Goal: Task Accomplishment & Management: Use online tool/utility

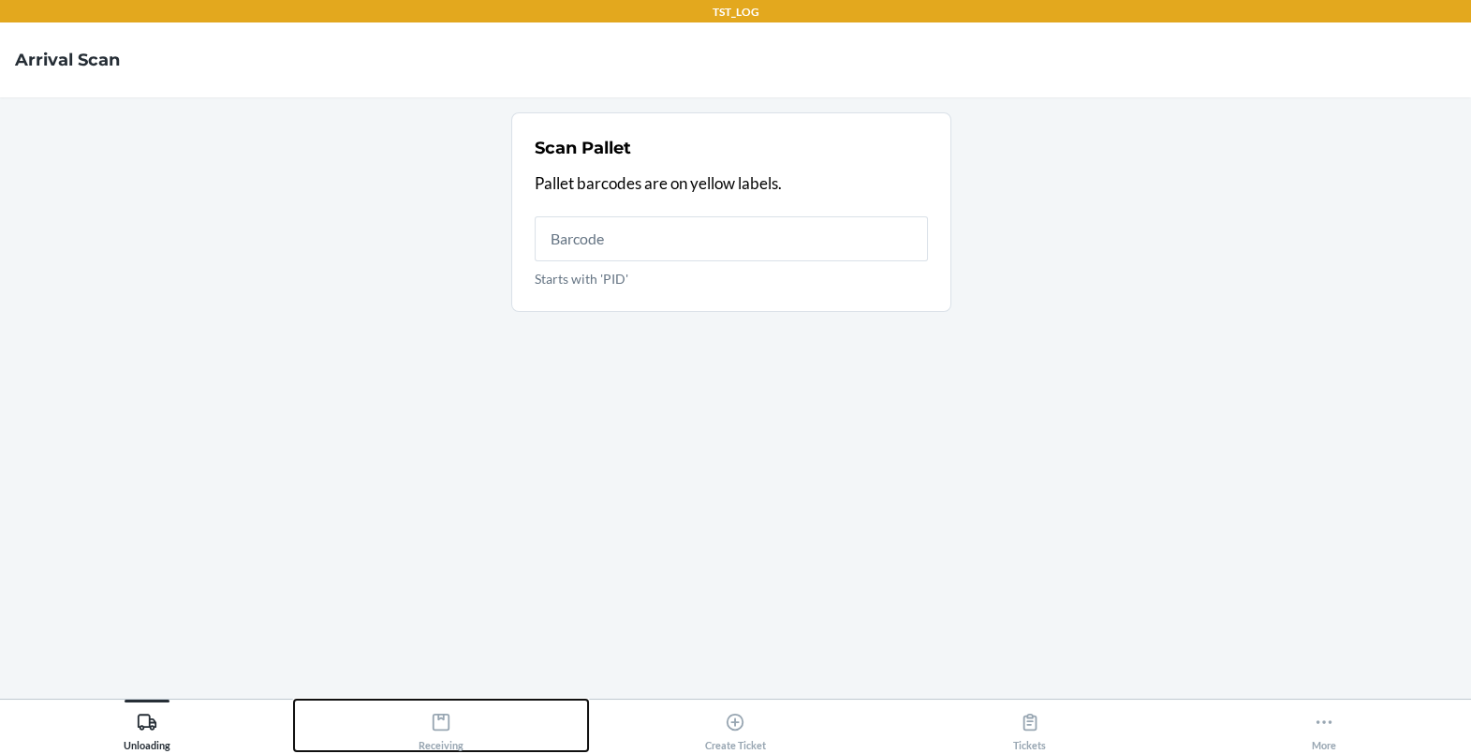
click at [461, 741] on div "Receiving" at bounding box center [441, 727] width 45 height 47
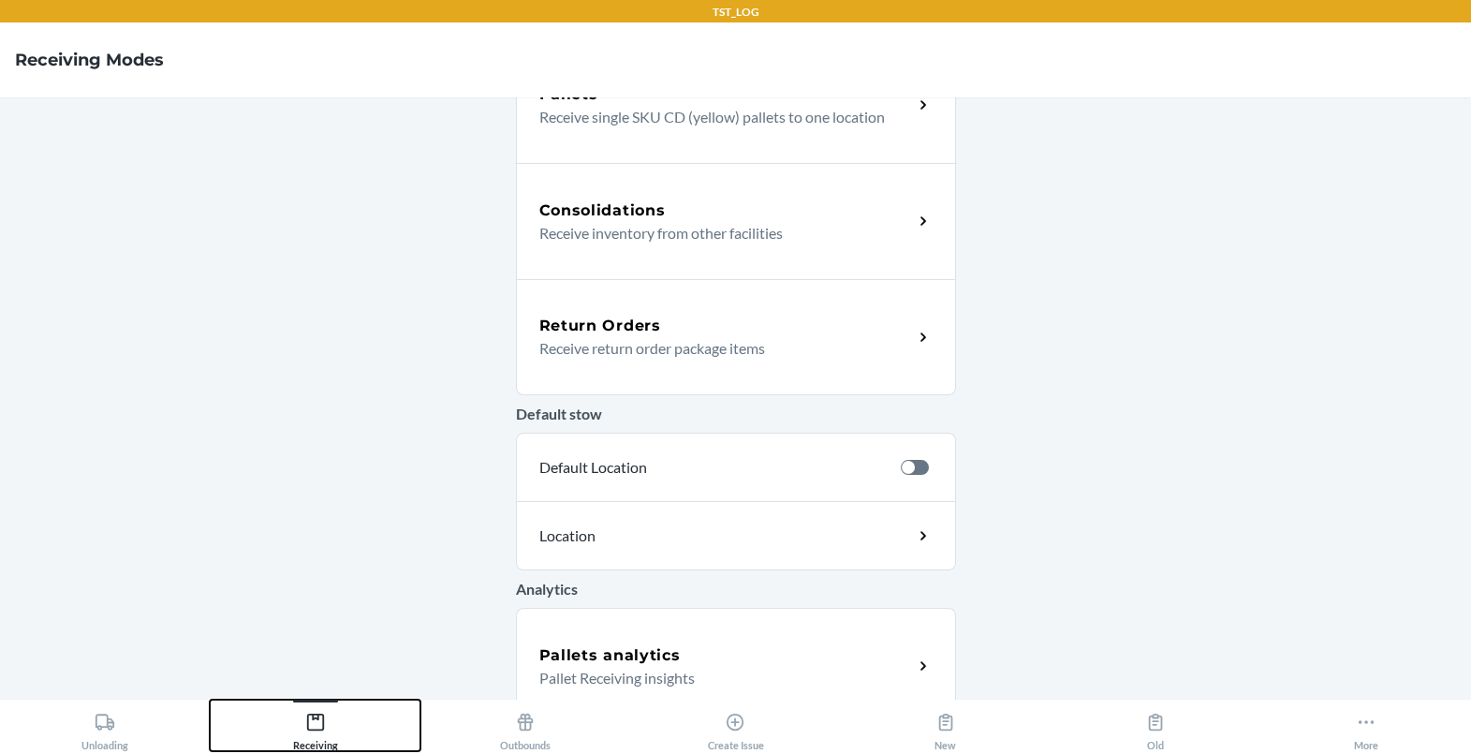
scroll to position [561, 0]
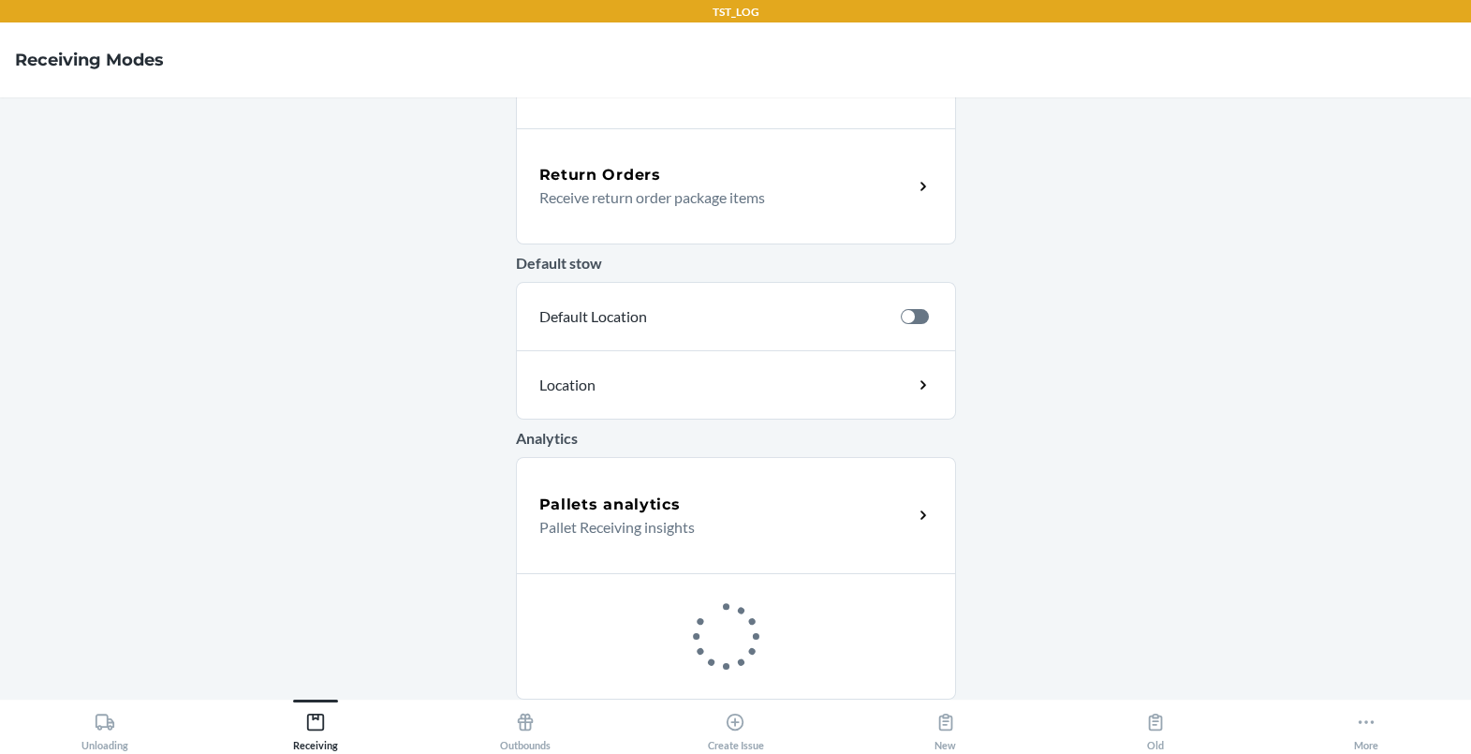
click at [633, 226] on div "Return Orders Receive return order package items" at bounding box center [736, 186] width 440 height 116
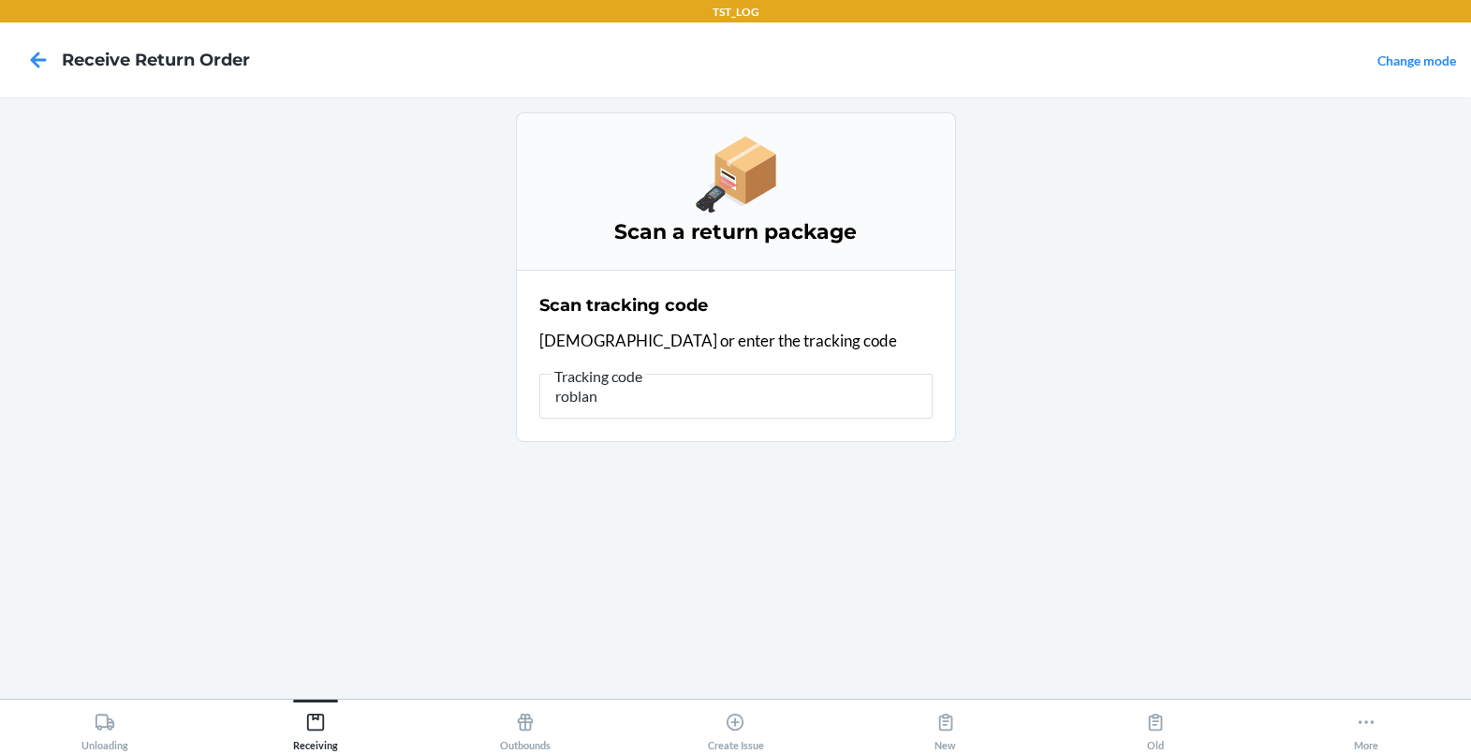
type input "roblank"
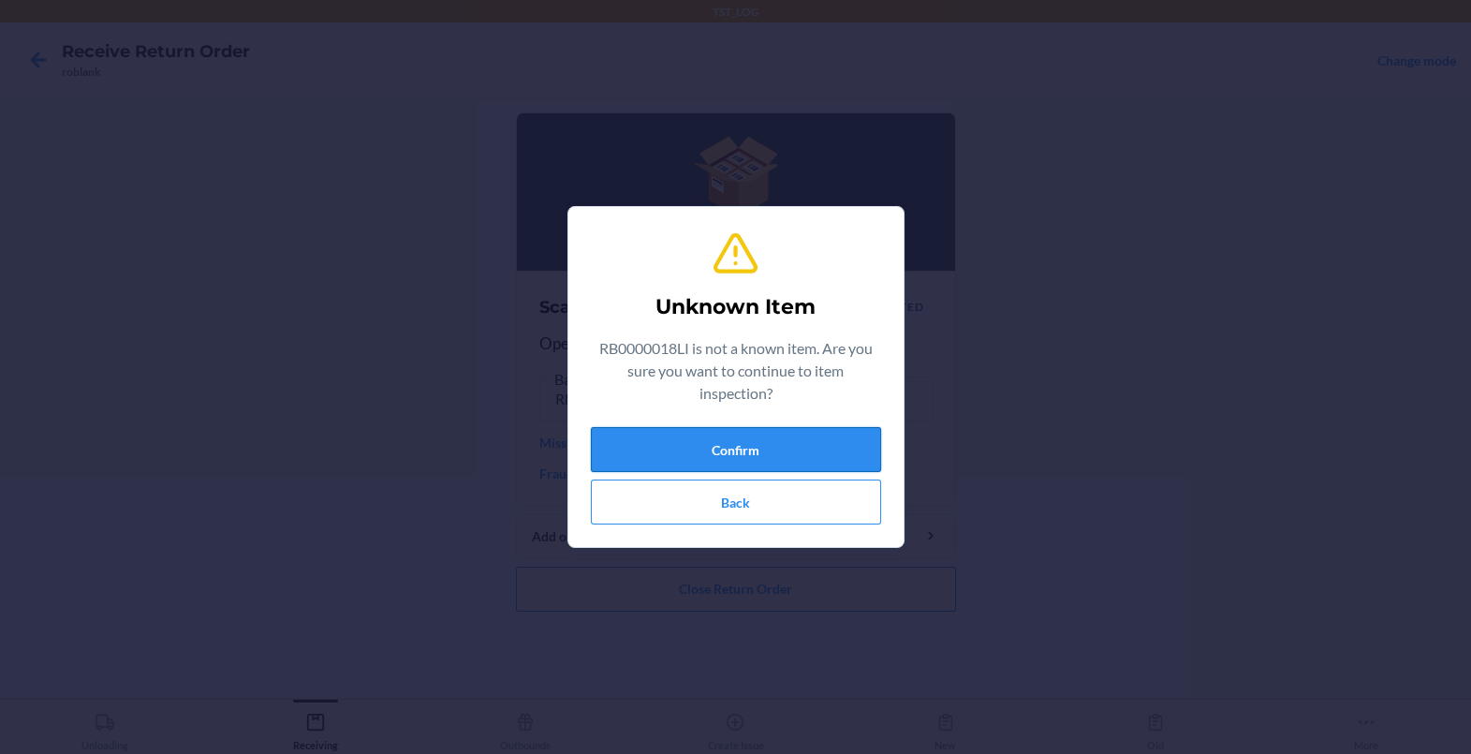
click at [685, 452] on button "Confirm" at bounding box center [736, 449] width 290 height 45
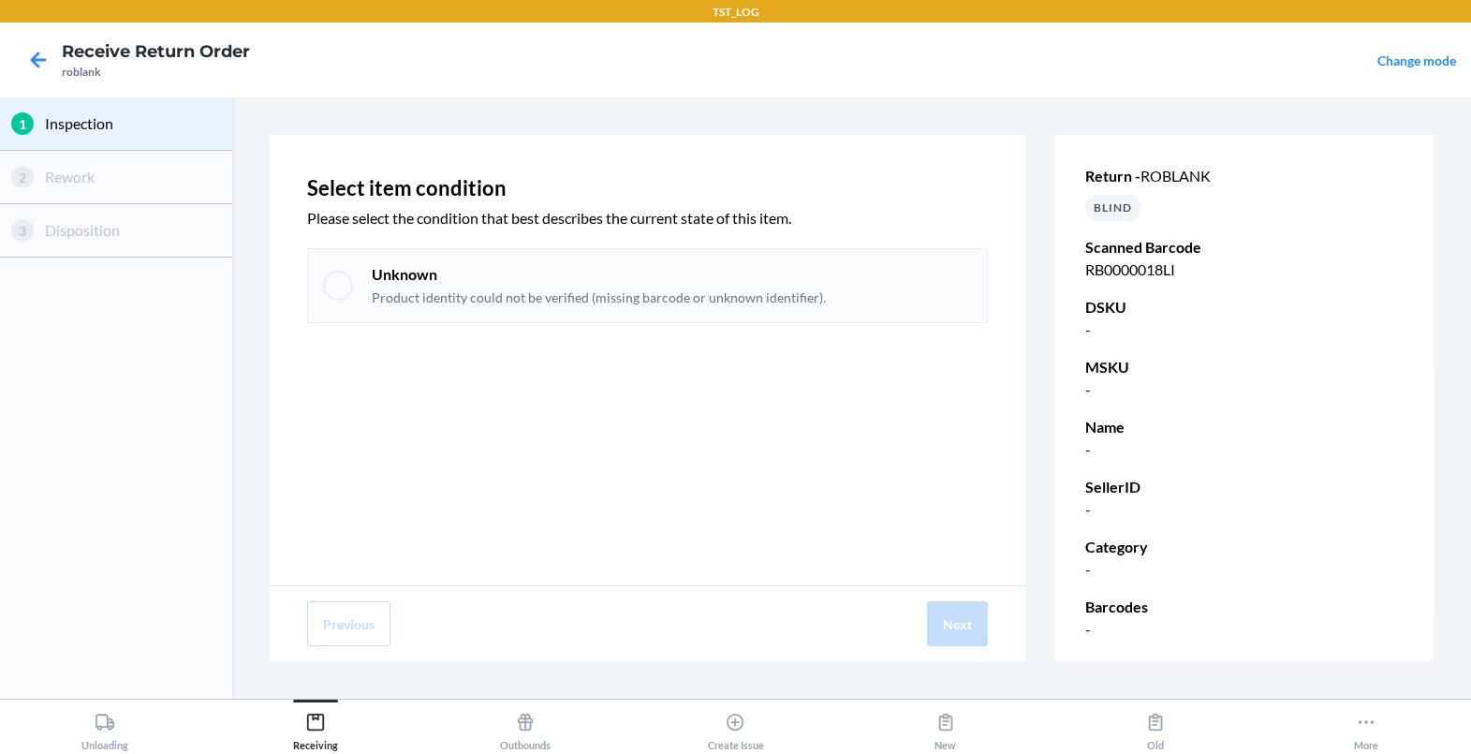
click at [399, 286] on div "Unknown Product identity could not be verified (missing barcode or unknown iden…" at bounding box center [599, 285] width 454 height 43
checkbox input "true"
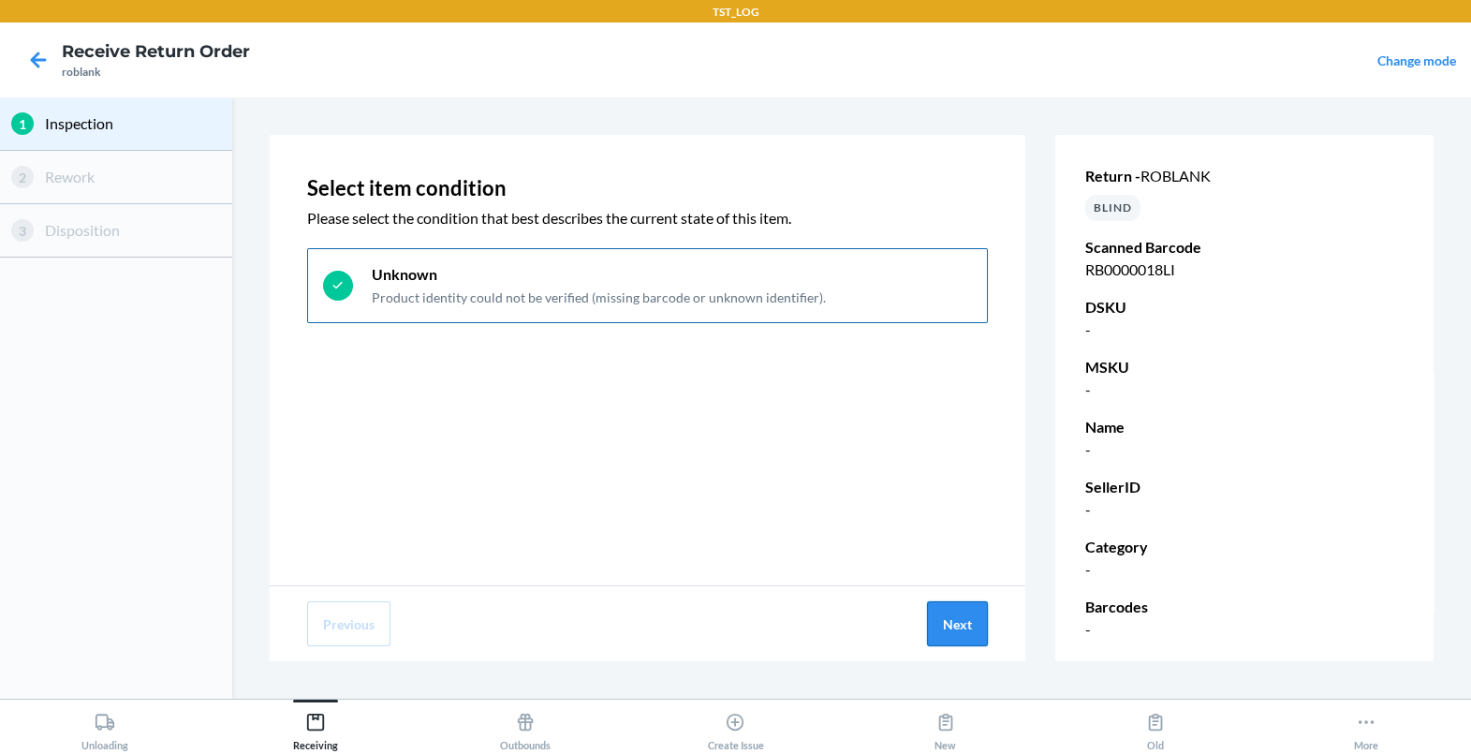
click at [954, 625] on button "Next" at bounding box center [957, 623] width 61 height 45
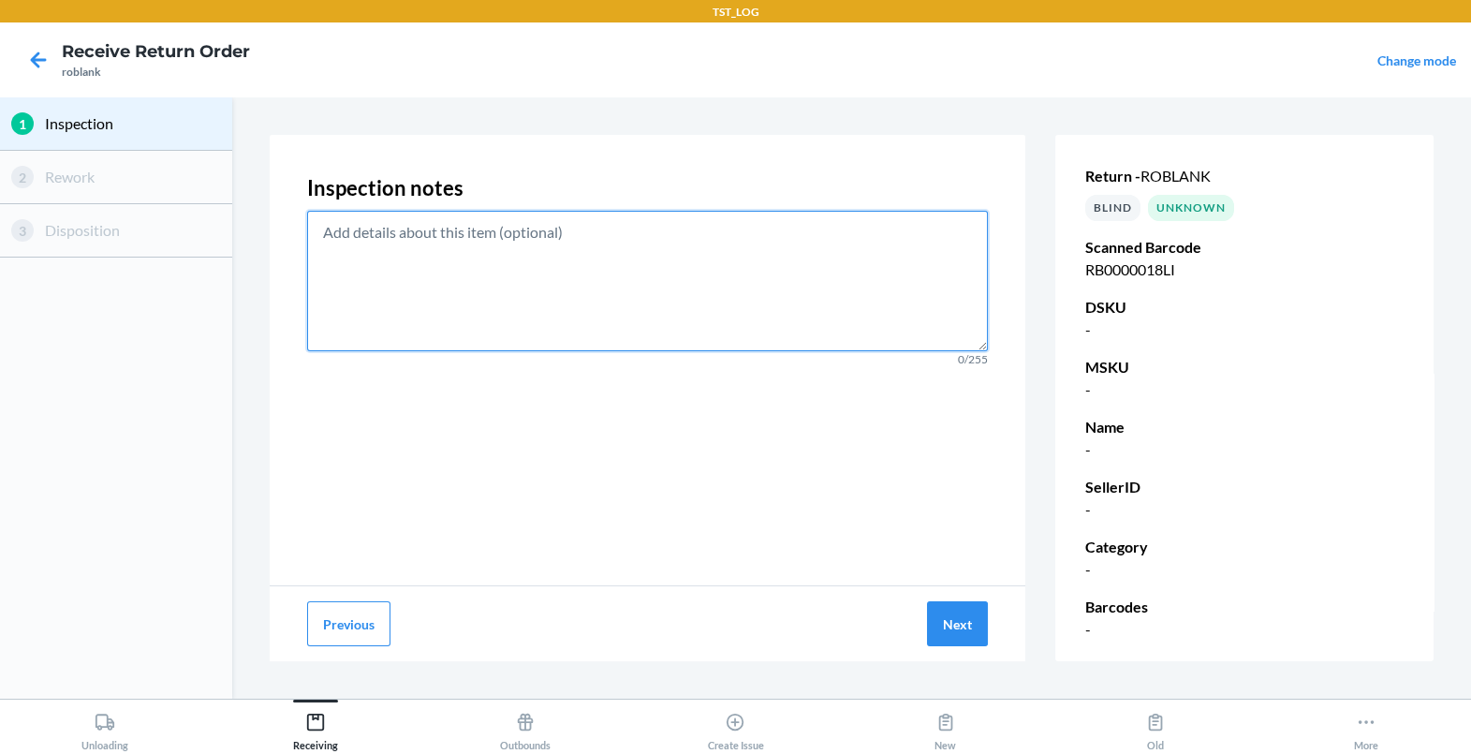
click at [841, 297] on textarea at bounding box center [648, 281] width 682 height 140
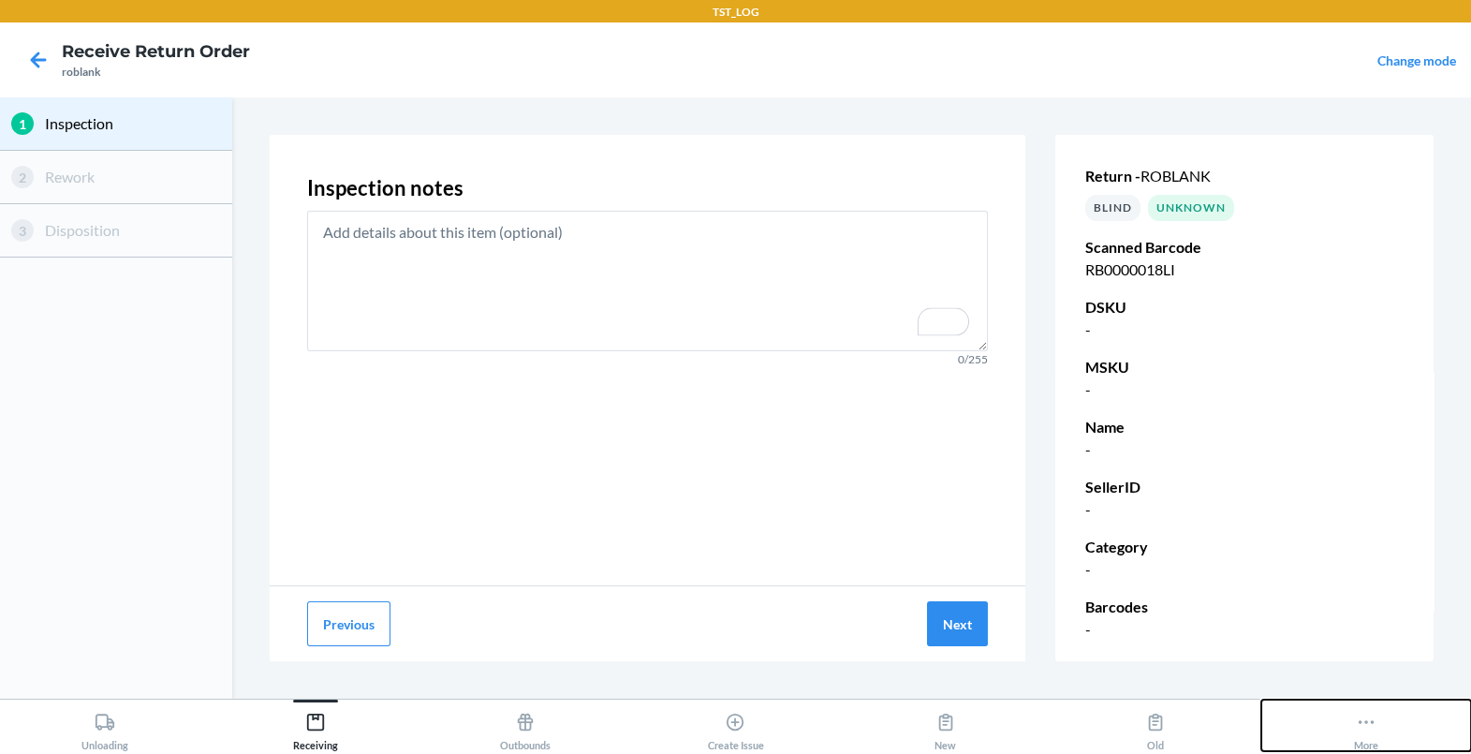
click at [1381, 712] on button "More" at bounding box center [1366, 726] width 210 height 52
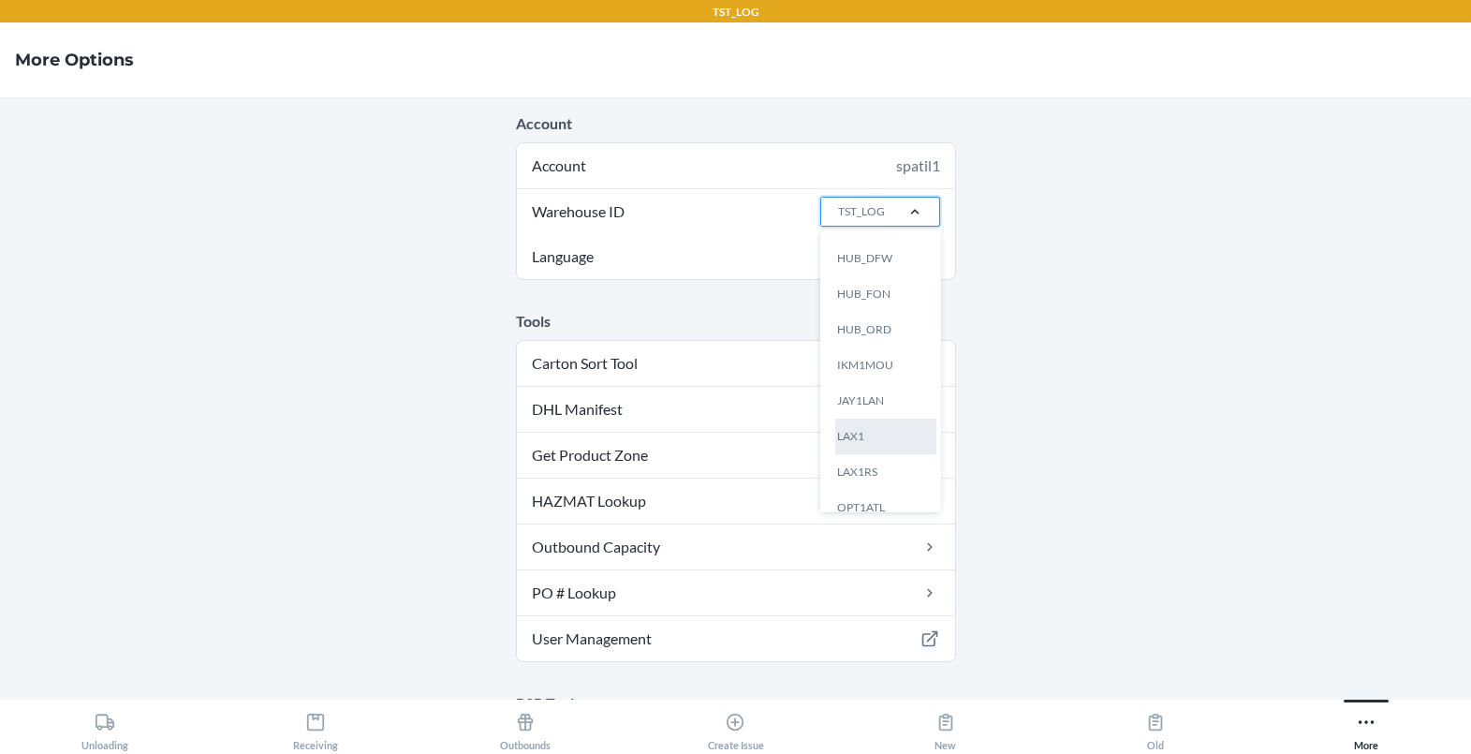
scroll to position [208, 0]
click at [864, 419] on div "LAX1" at bounding box center [885, 436] width 101 height 36
click at [838, 220] on input "Warehouse ID option LAX1 focused, 12 of 24. 24 results available. Use Up and Do…" at bounding box center [837, 211] width 2 height 17
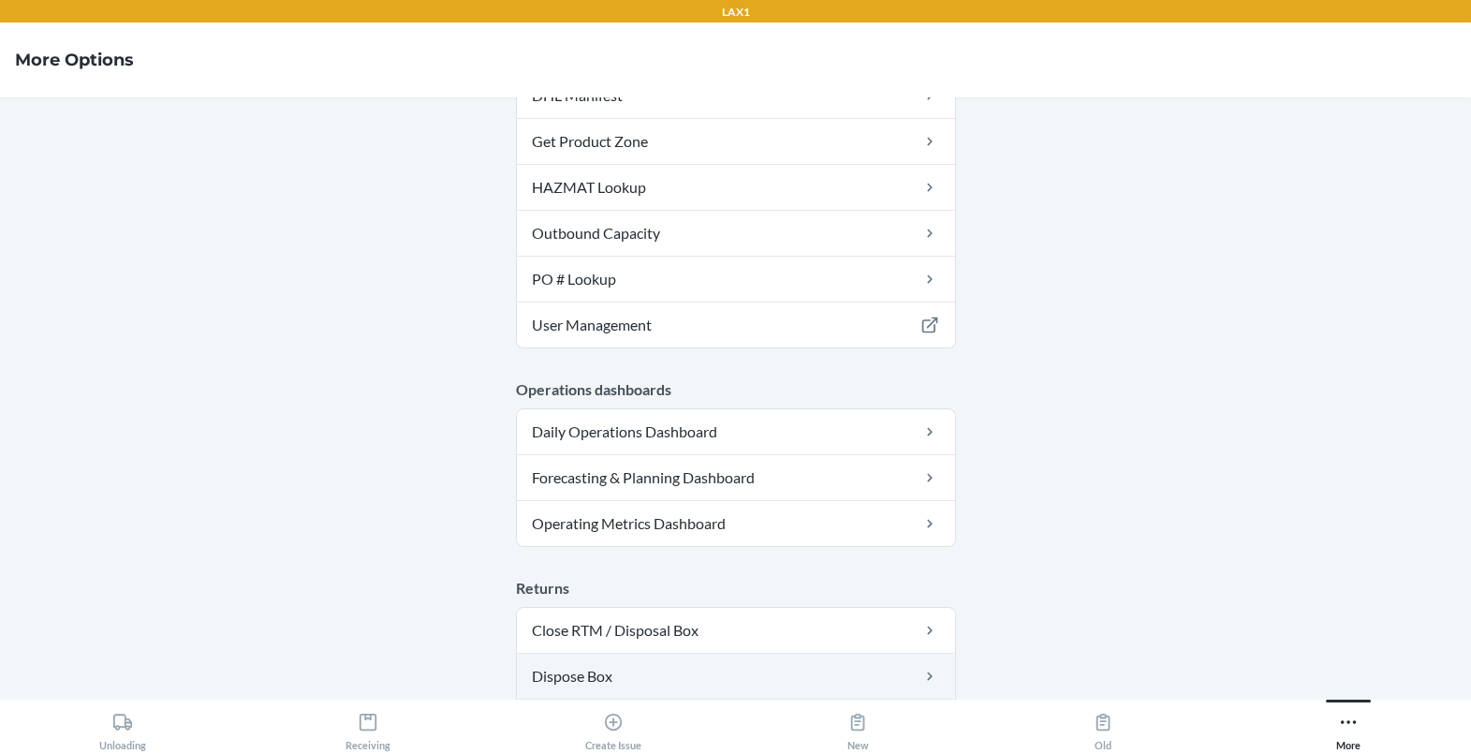
scroll to position [124, 0]
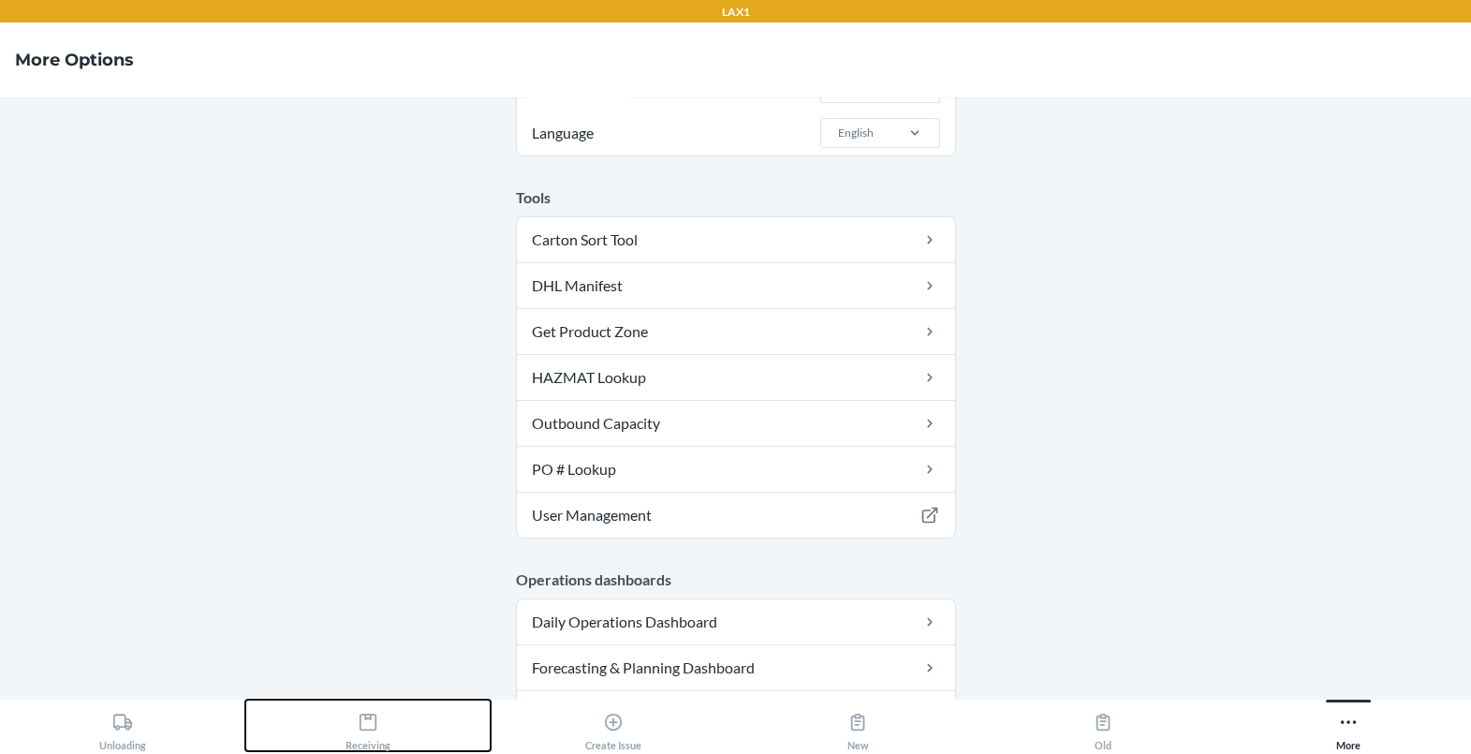
click at [394, 723] on button "Receiving" at bounding box center [367, 726] width 245 height 52
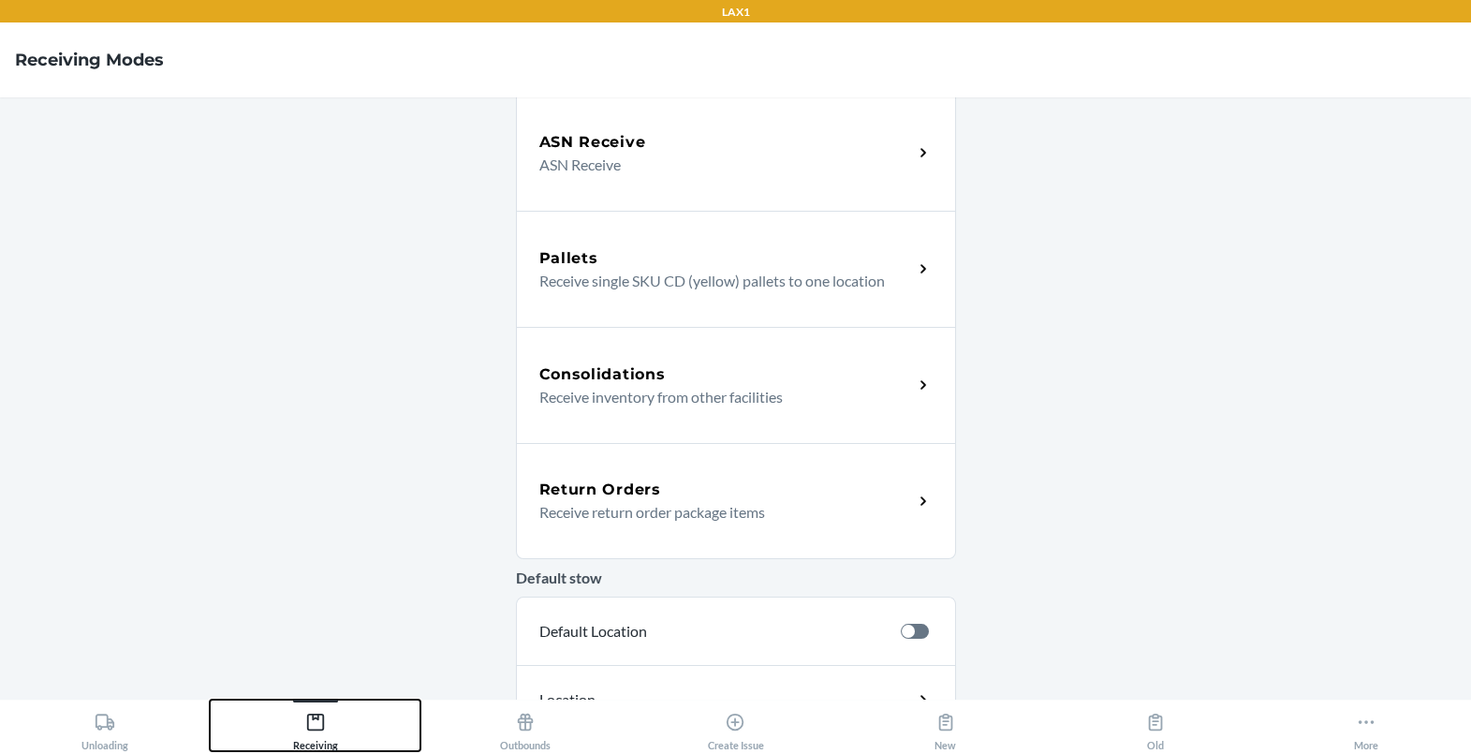
scroll to position [281, 0]
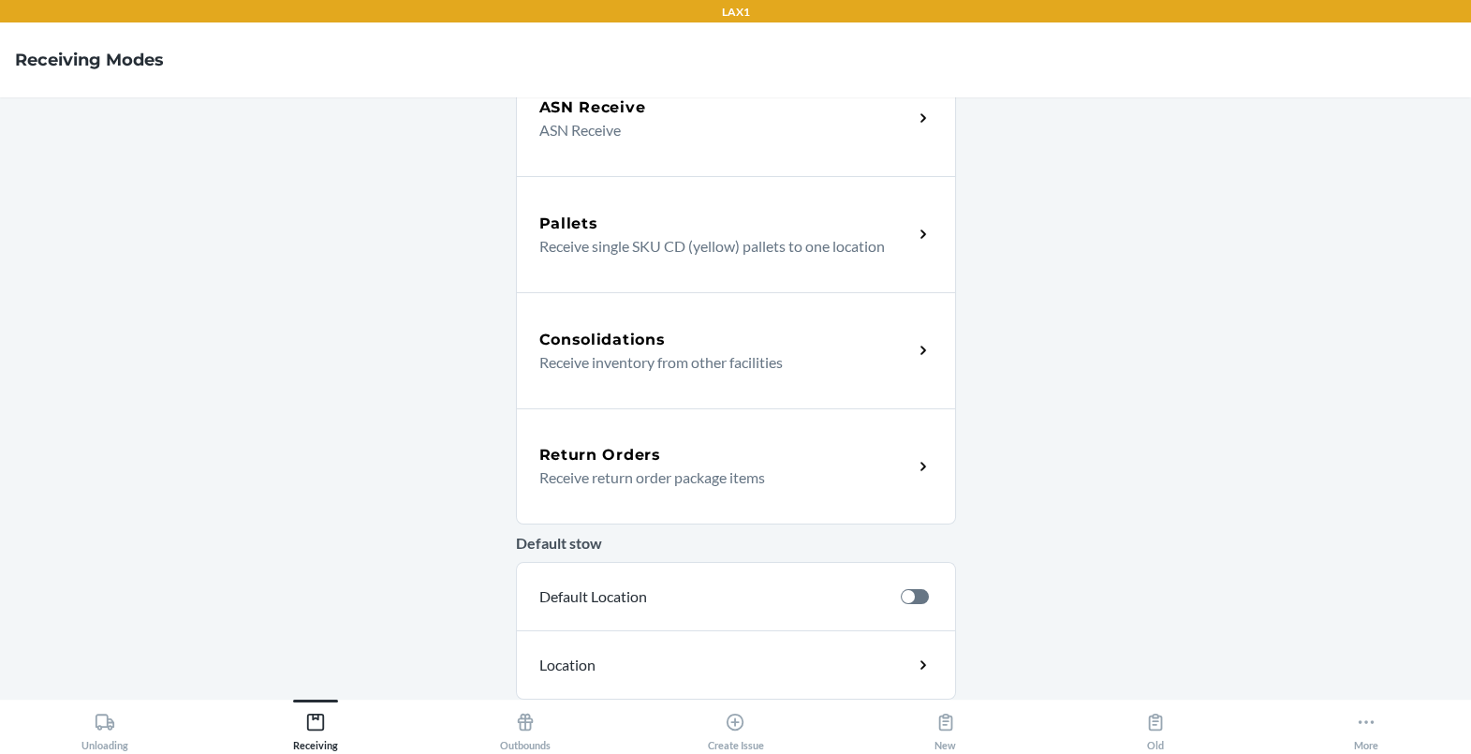
click at [680, 479] on p "Receive return order package items" at bounding box center [718, 477] width 359 height 22
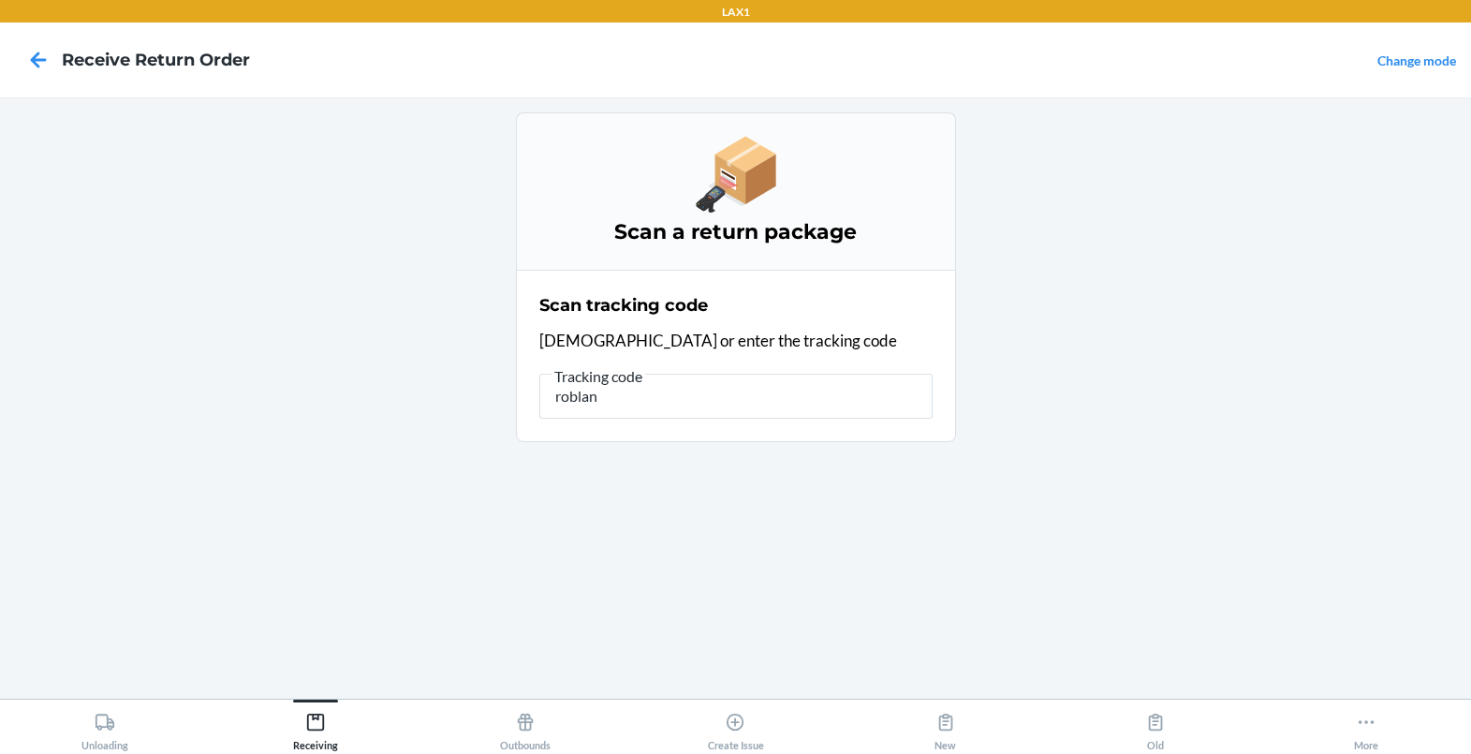
type input "roblank"
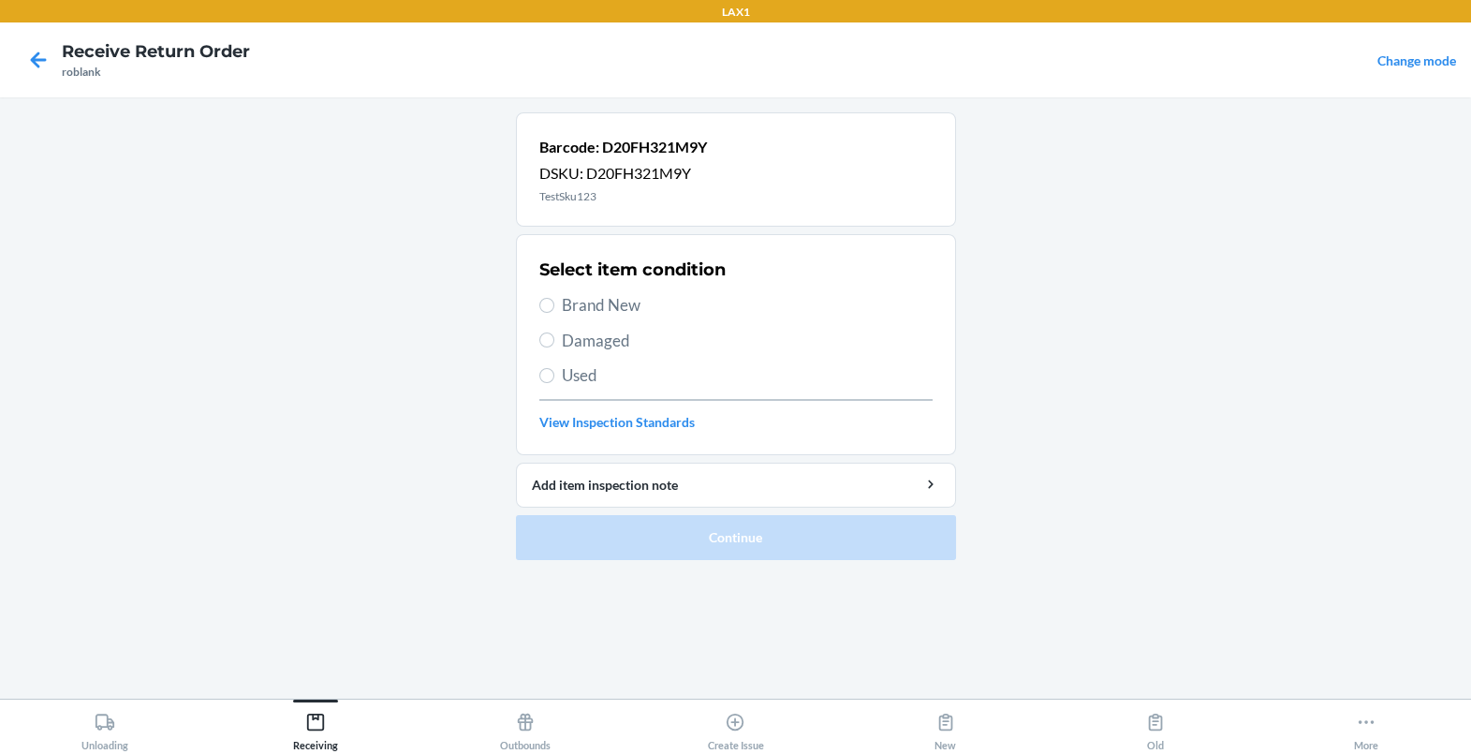
click at [612, 377] on span "Used" at bounding box center [747, 375] width 371 height 24
click at [554, 377] on input "Used" at bounding box center [546, 375] width 15 height 15
radio input "true"
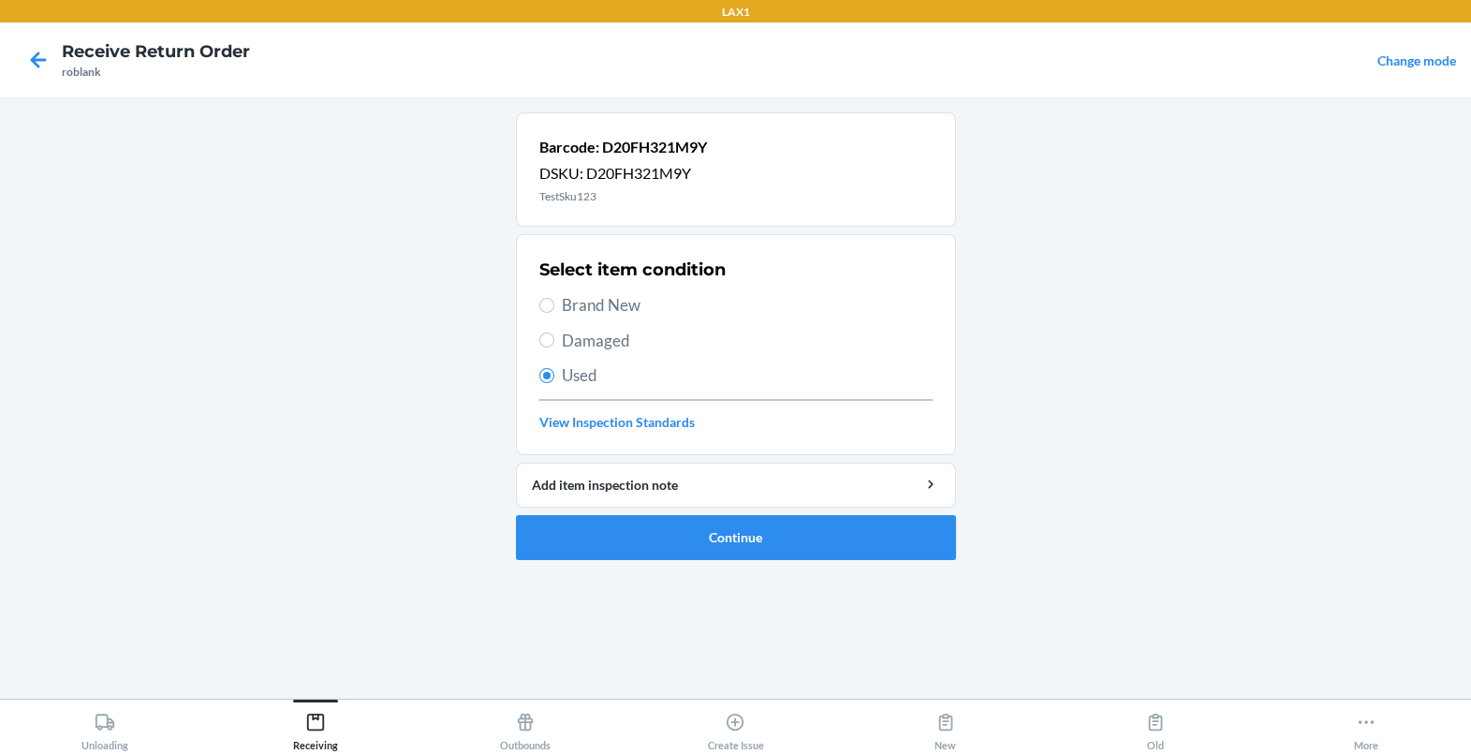
click at [652, 560] on ol "Barcode: D20FH321M9Y DSKU: D20FH321M9Y TestSku123 Select item condition Brand N…" at bounding box center [736, 343] width 440 height 463
click at [671, 552] on button "Continue" at bounding box center [736, 537] width 440 height 45
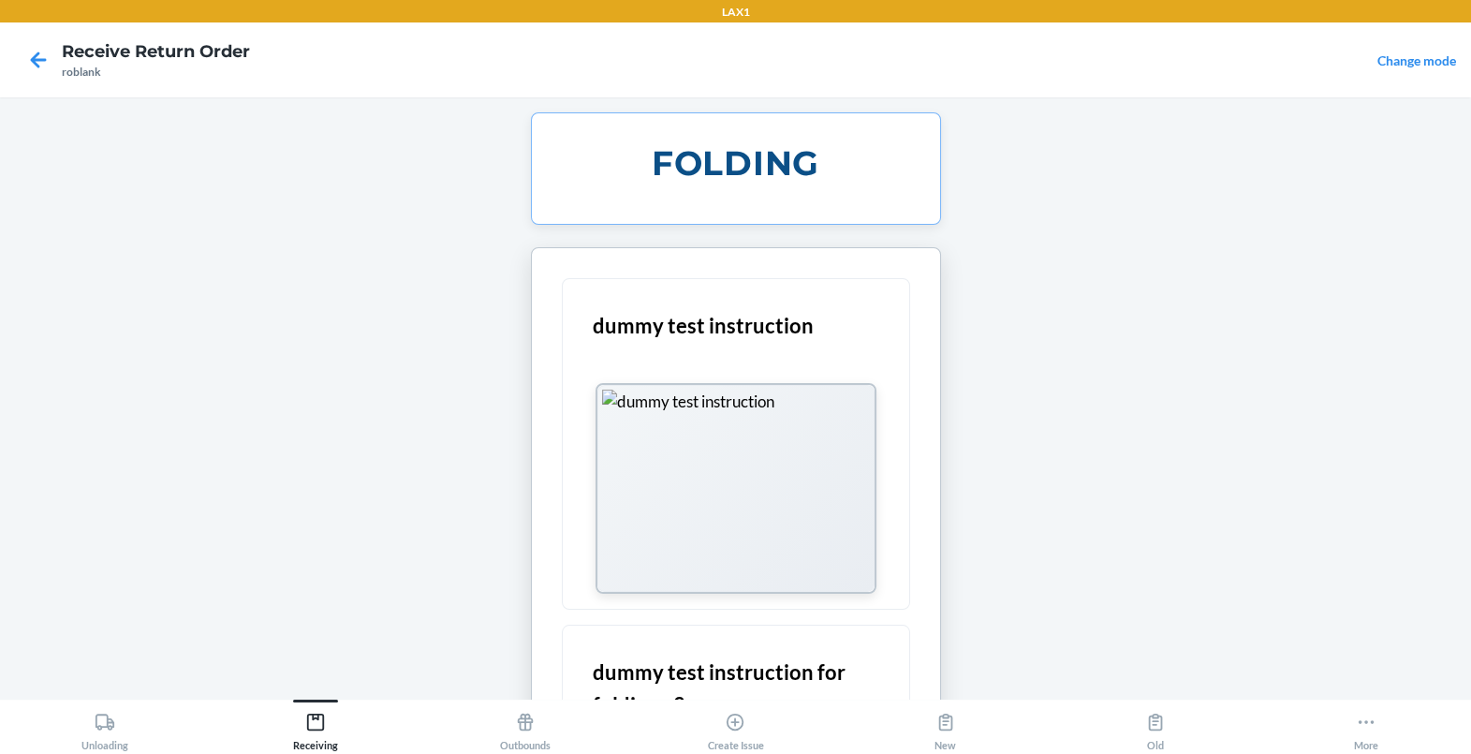
scroll to position [209, 0]
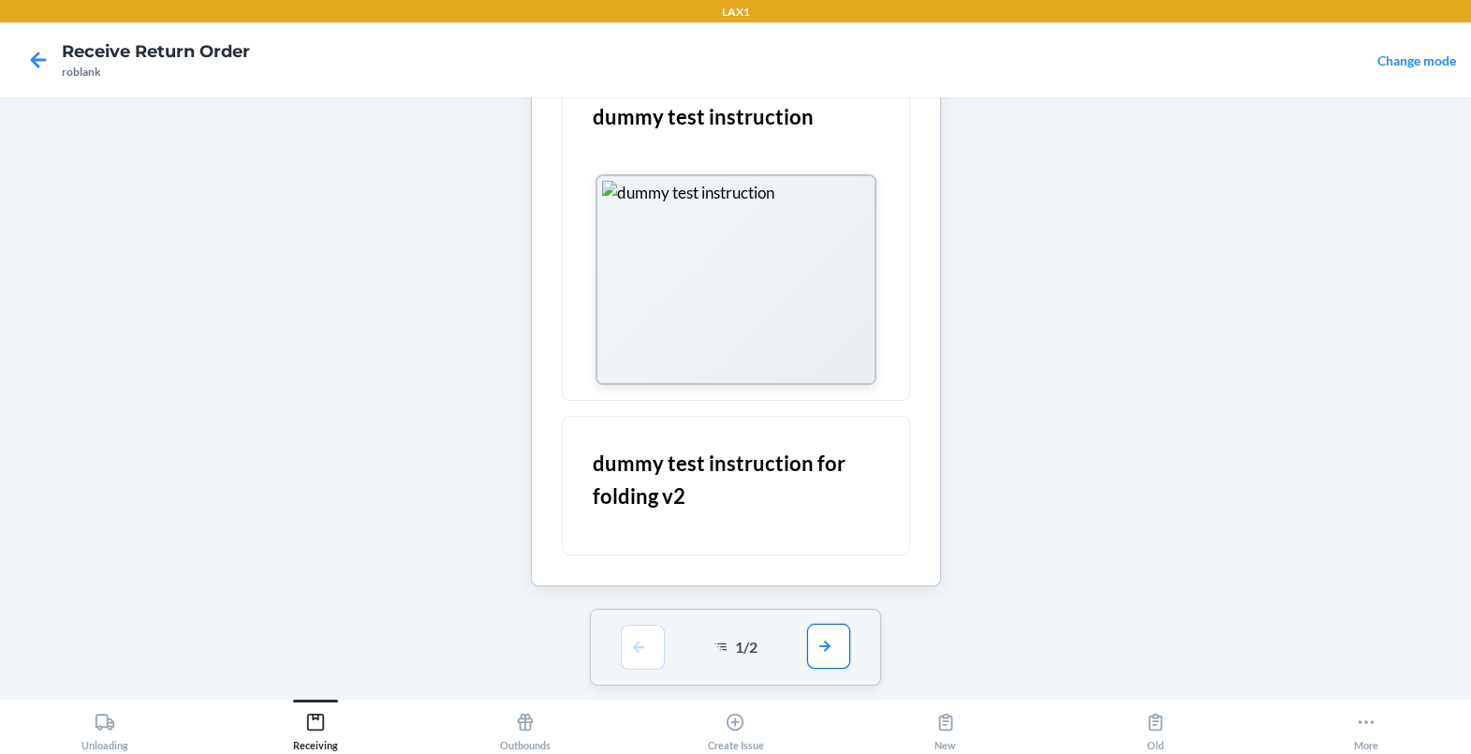
click at [847, 647] on button "button" at bounding box center [828, 646] width 43 height 45
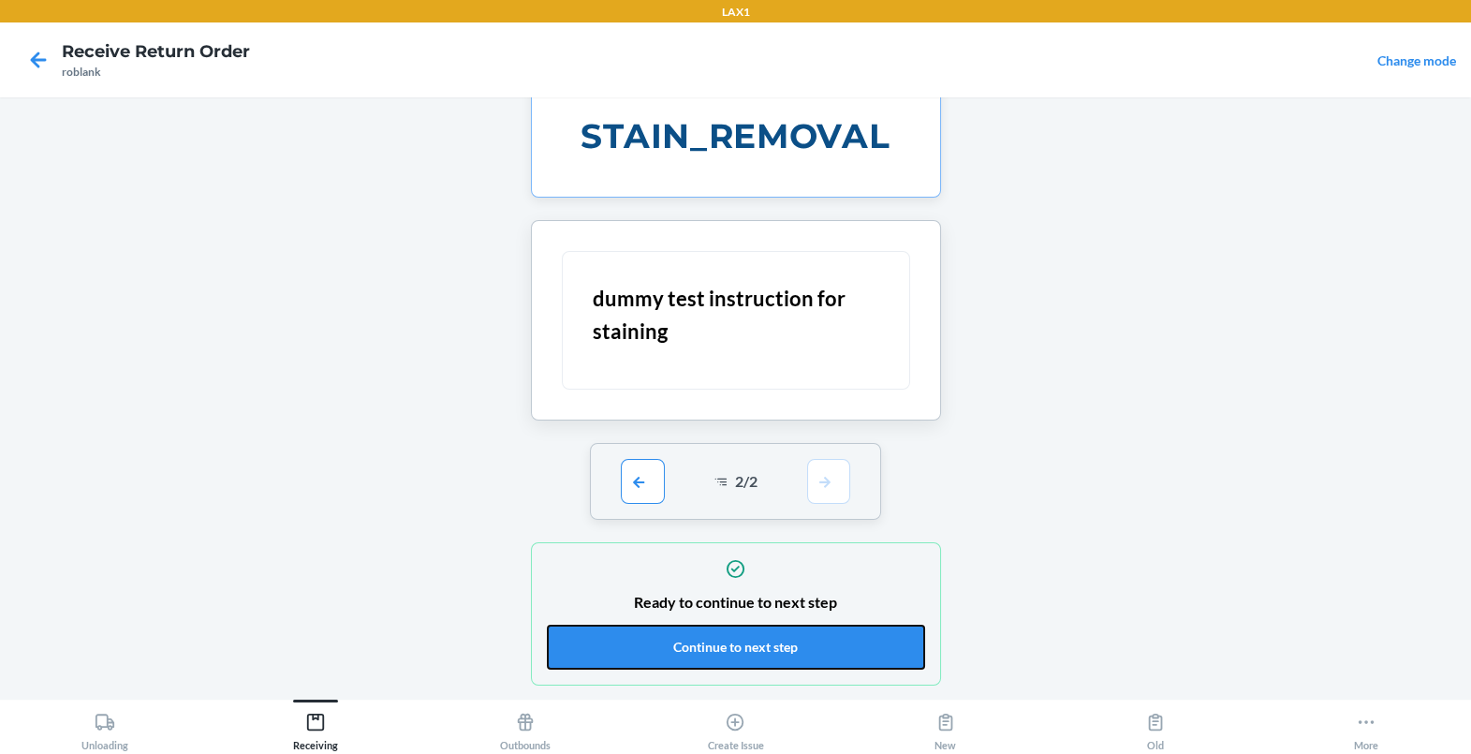
click at [847, 647] on button "Continue to next step" at bounding box center [736, 647] width 378 height 45
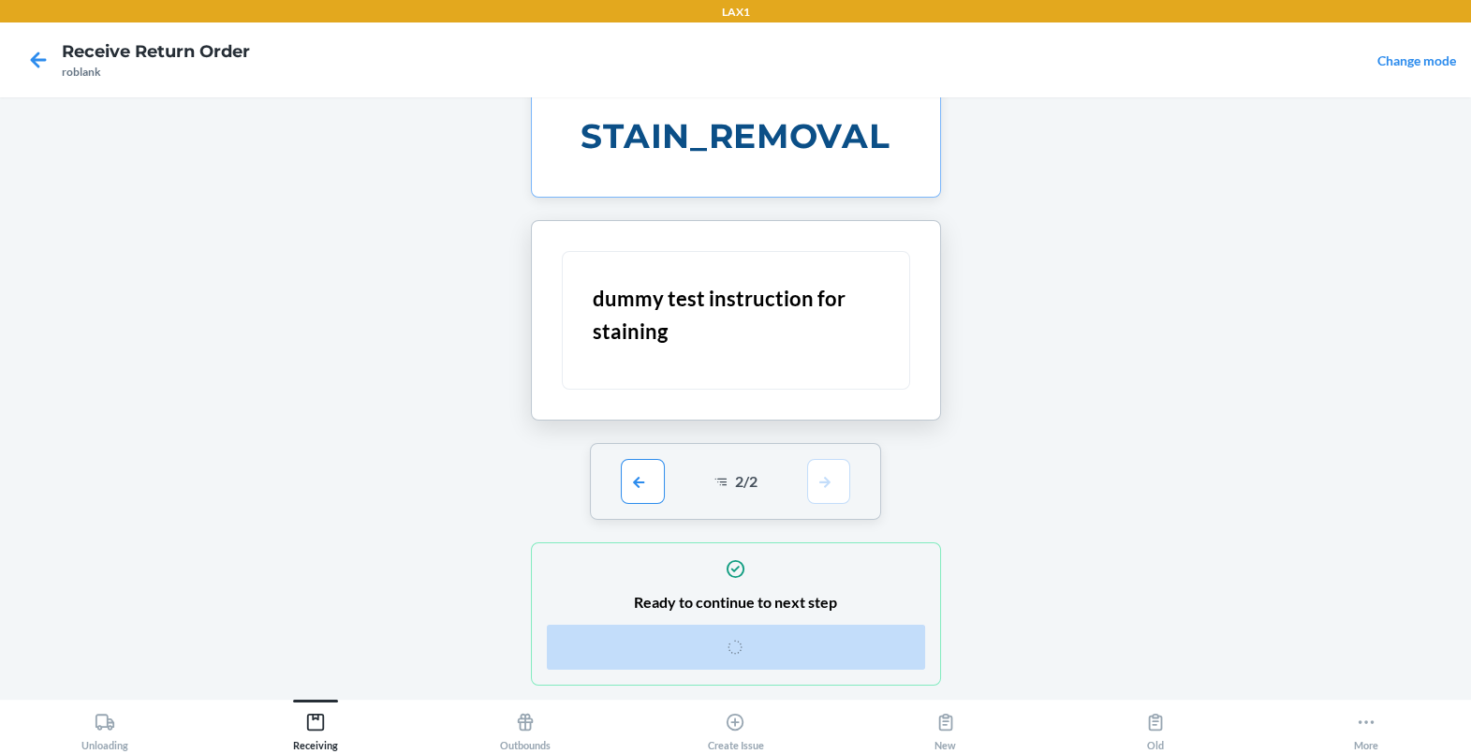
scroll to position [24, 0]
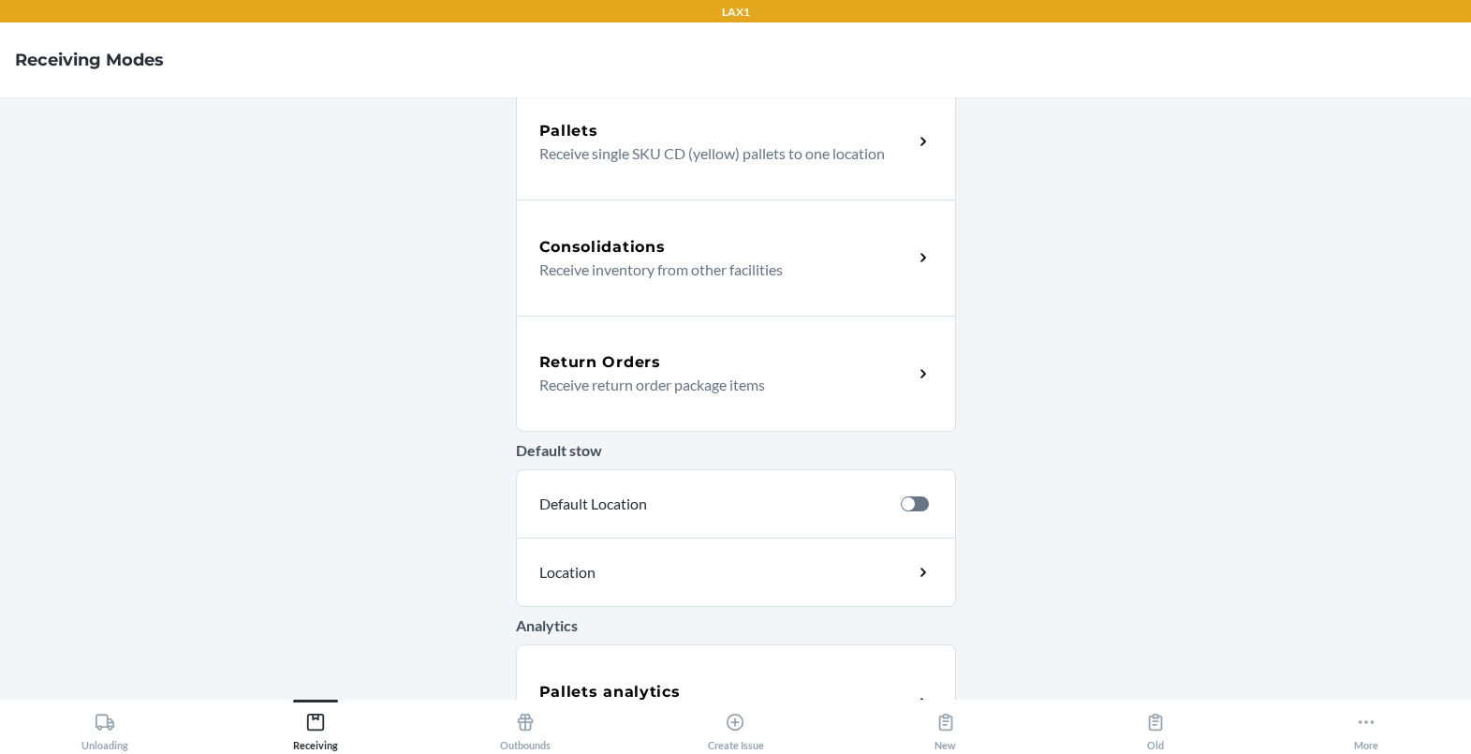
scroll to position [451, 0]
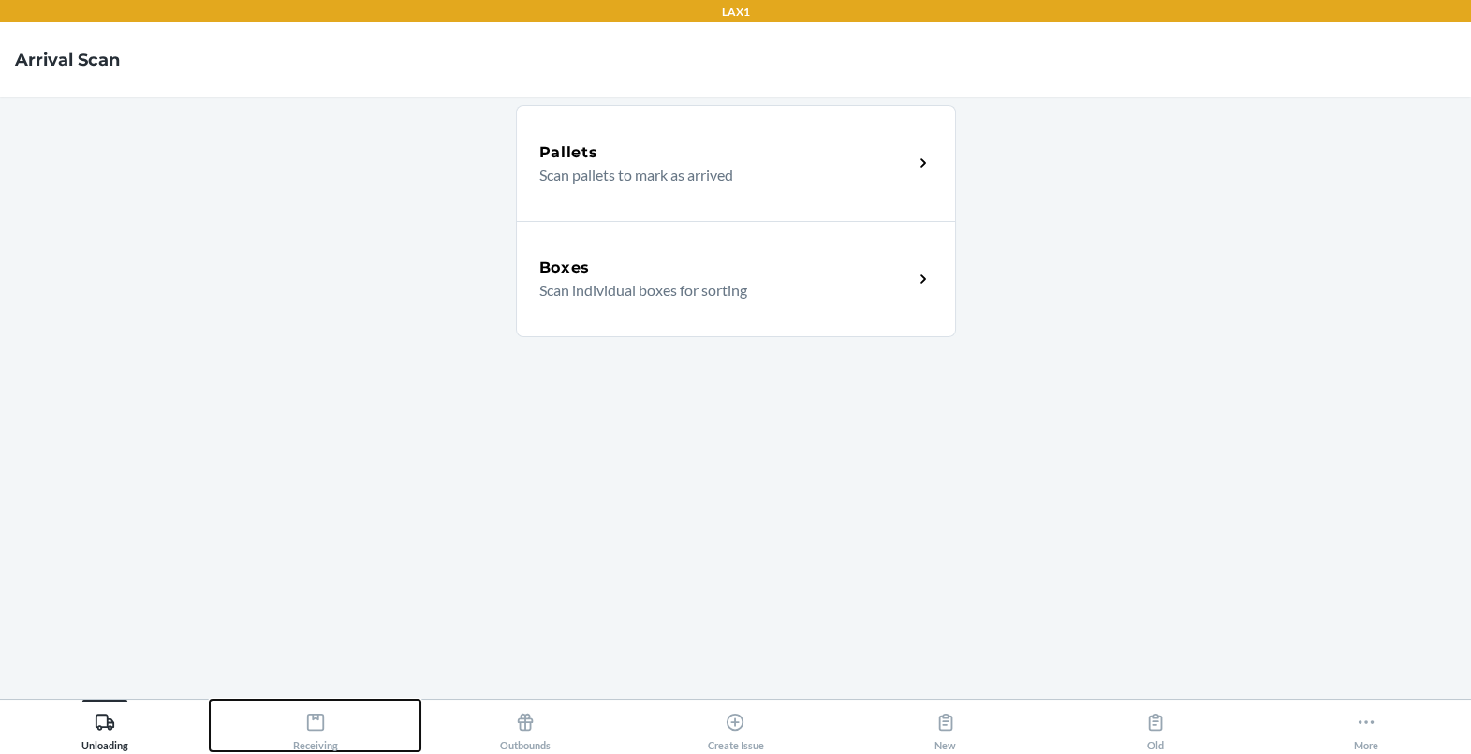
click at [338, 737] on button "Receiving" at bounding box center [315, 726] width 210 height 52
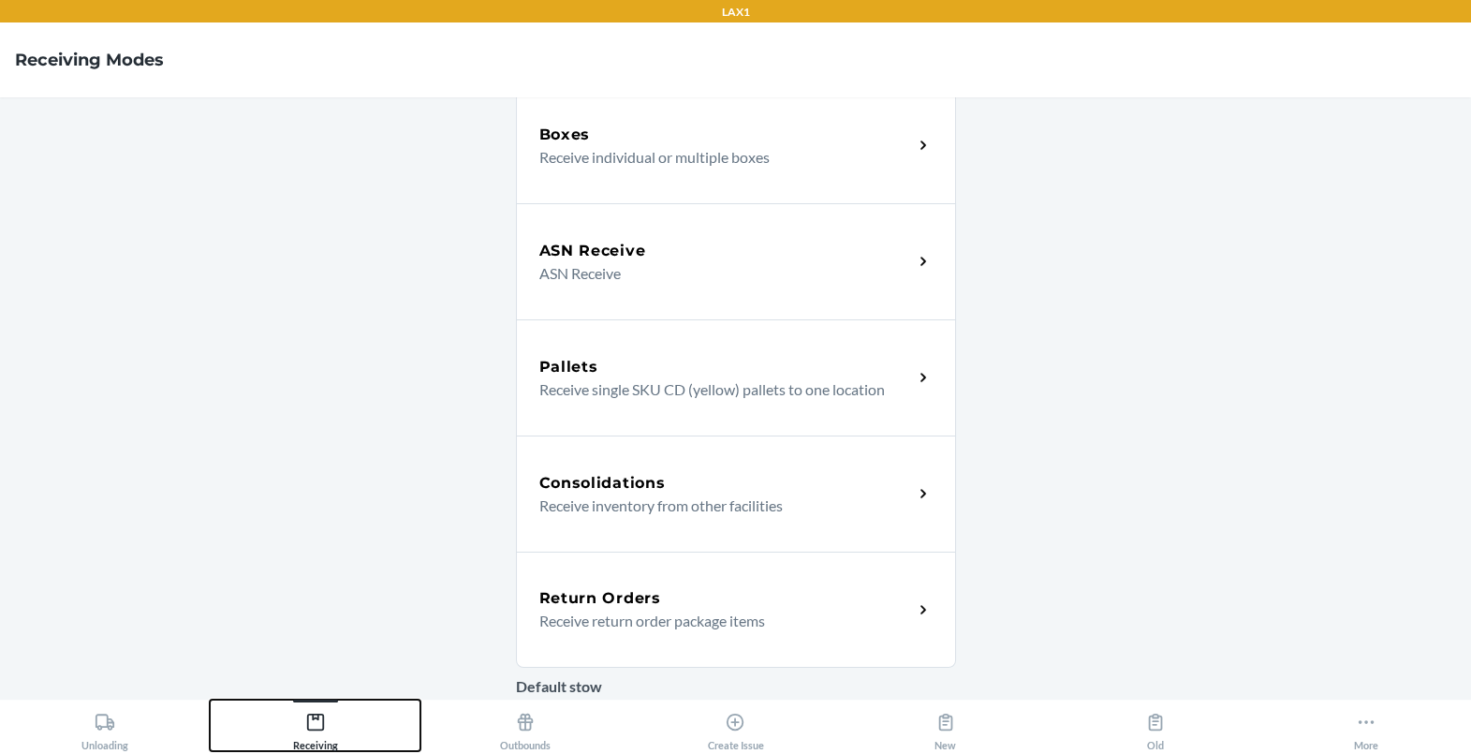
scroll to position [248, 0]
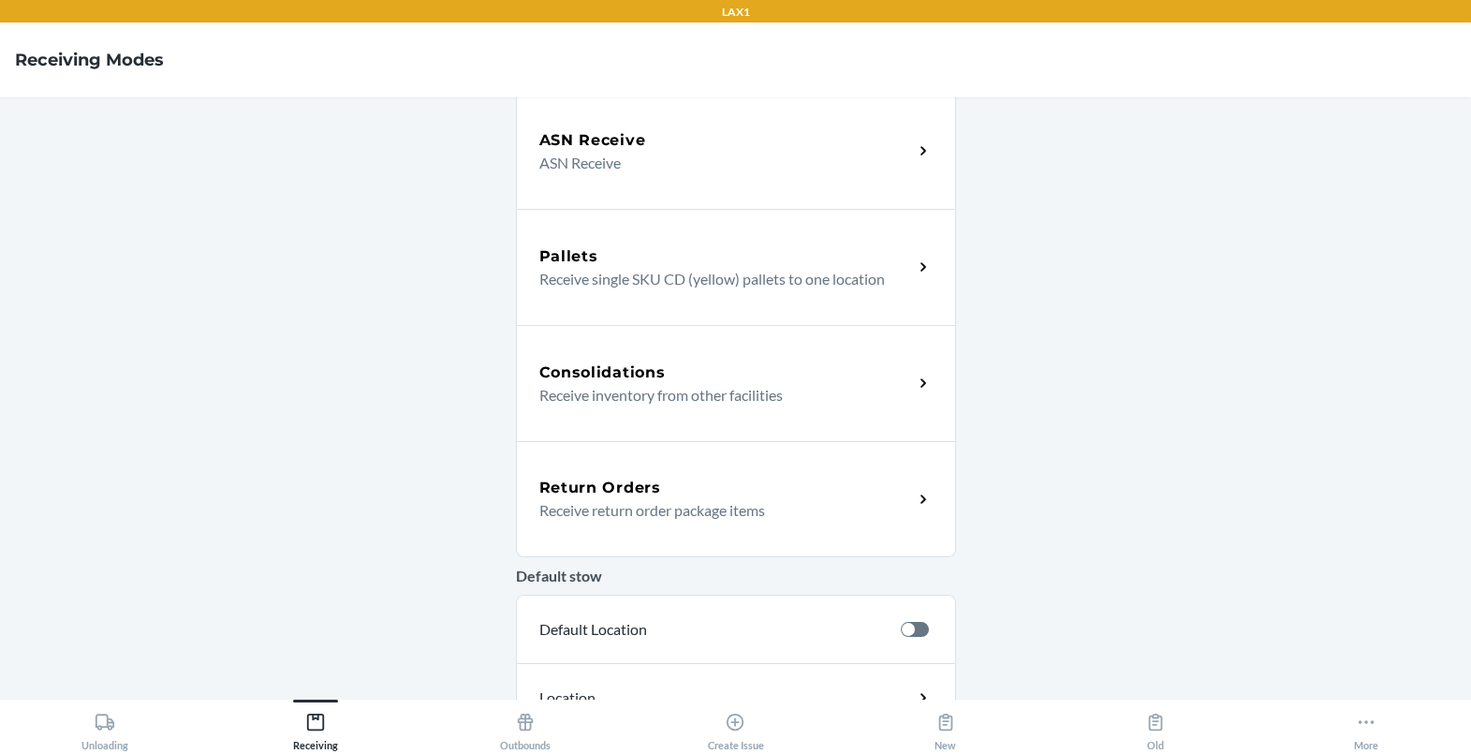
click at [700, 537] on div "Return Orders Receive return order package items" at bounding box center [736, 499] width 440 height 116
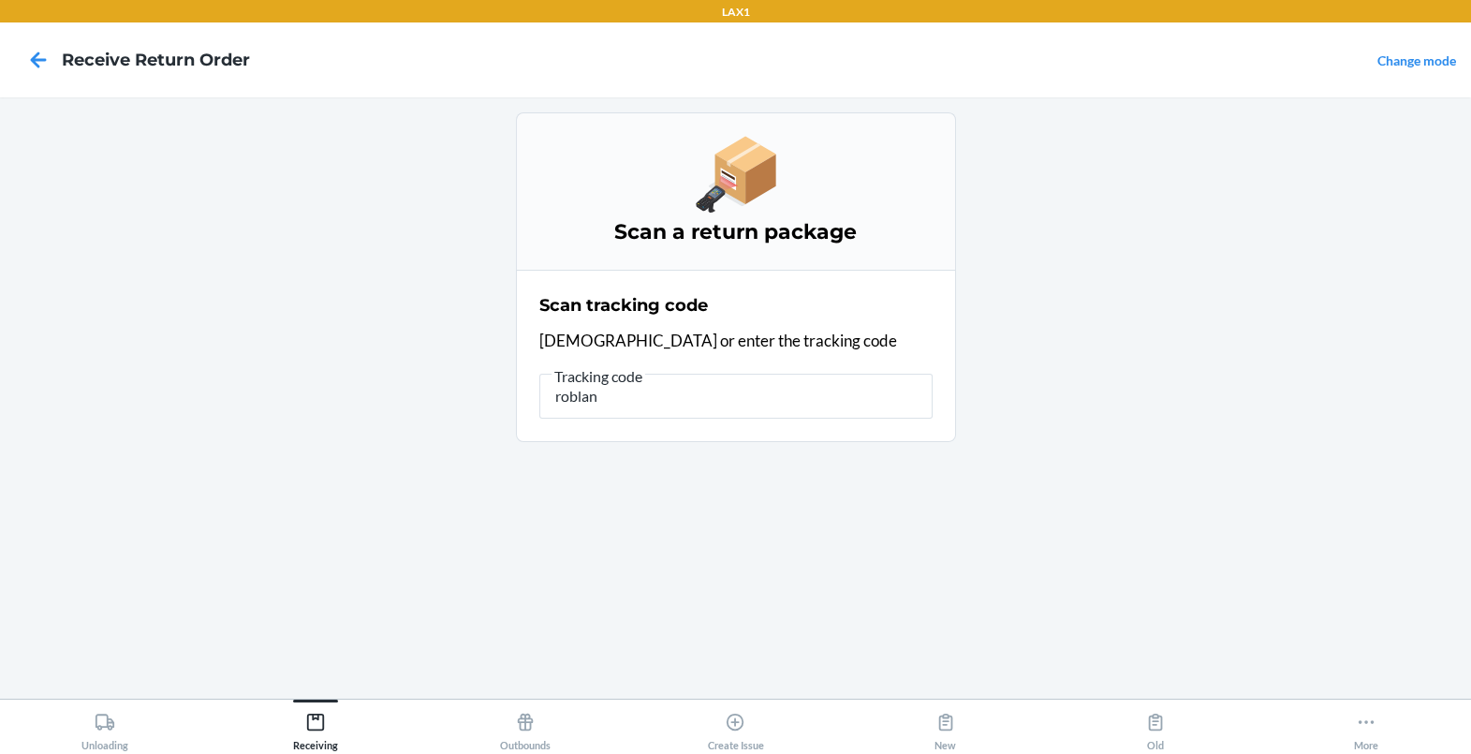
type input "roblank"
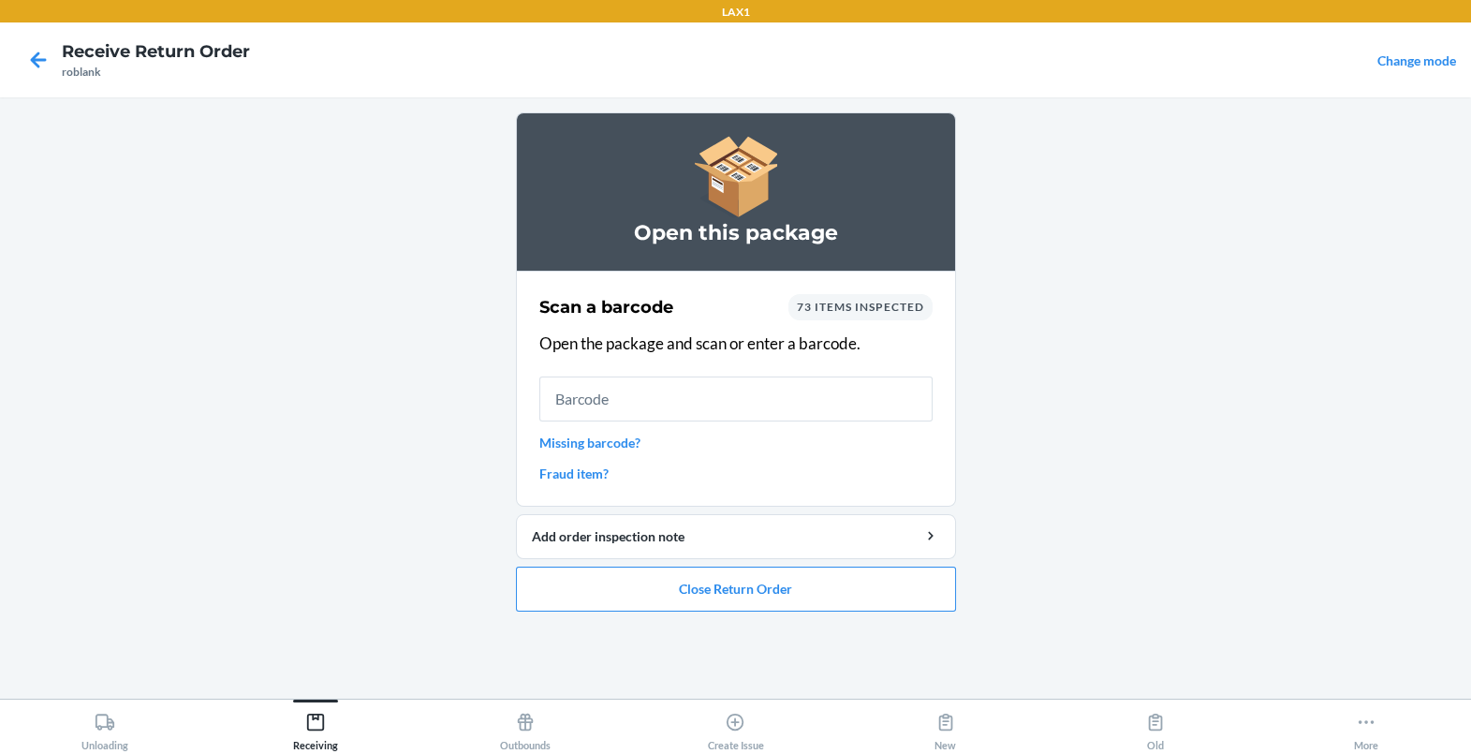
click at [789, 384] on input "text" at bounding box center [735, 398] width 393 height 45
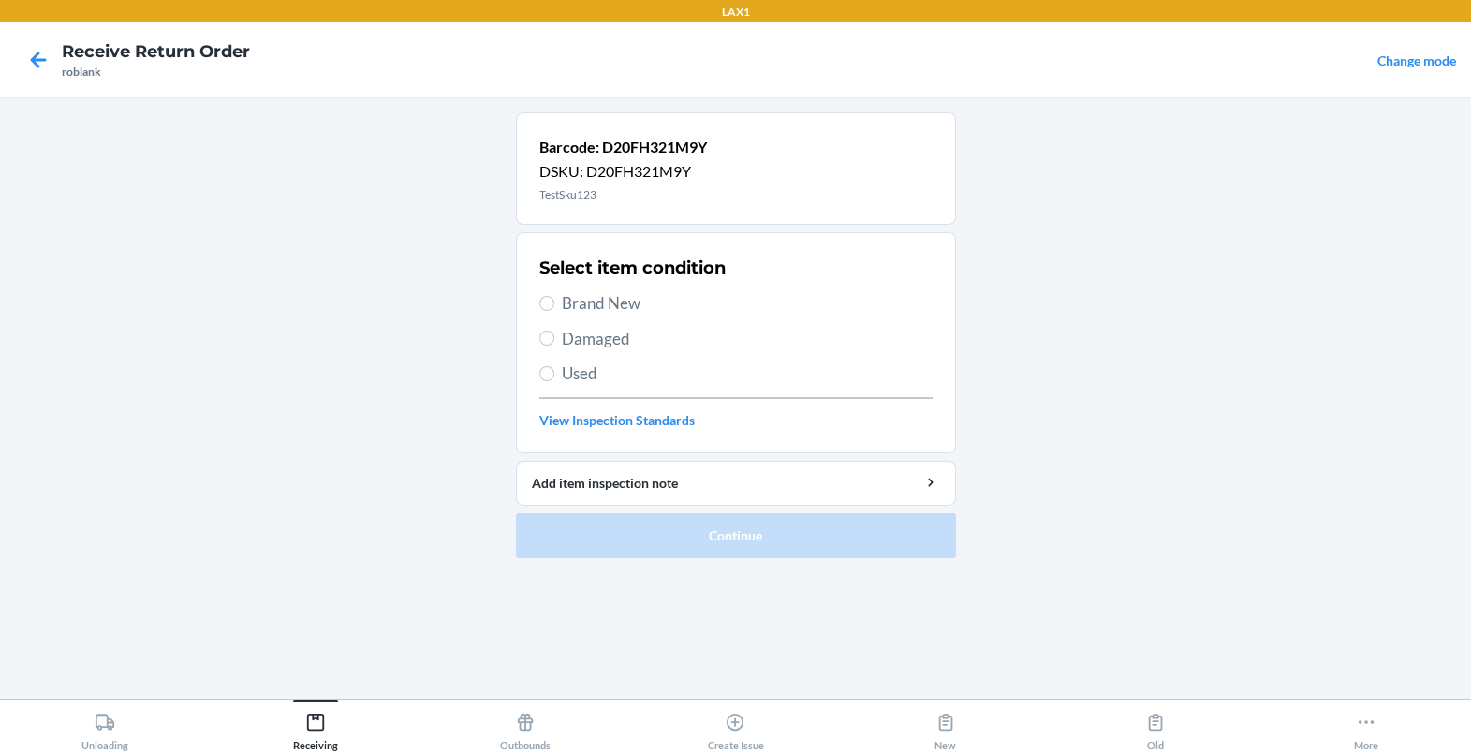
click at [590, 300] on span "Brand New" at bounding box center [747, 303] width 371 height 24
click at [554, 300] on input "Brand New" at bounding box center [546, 303] width 15 height 15
radio input "true"
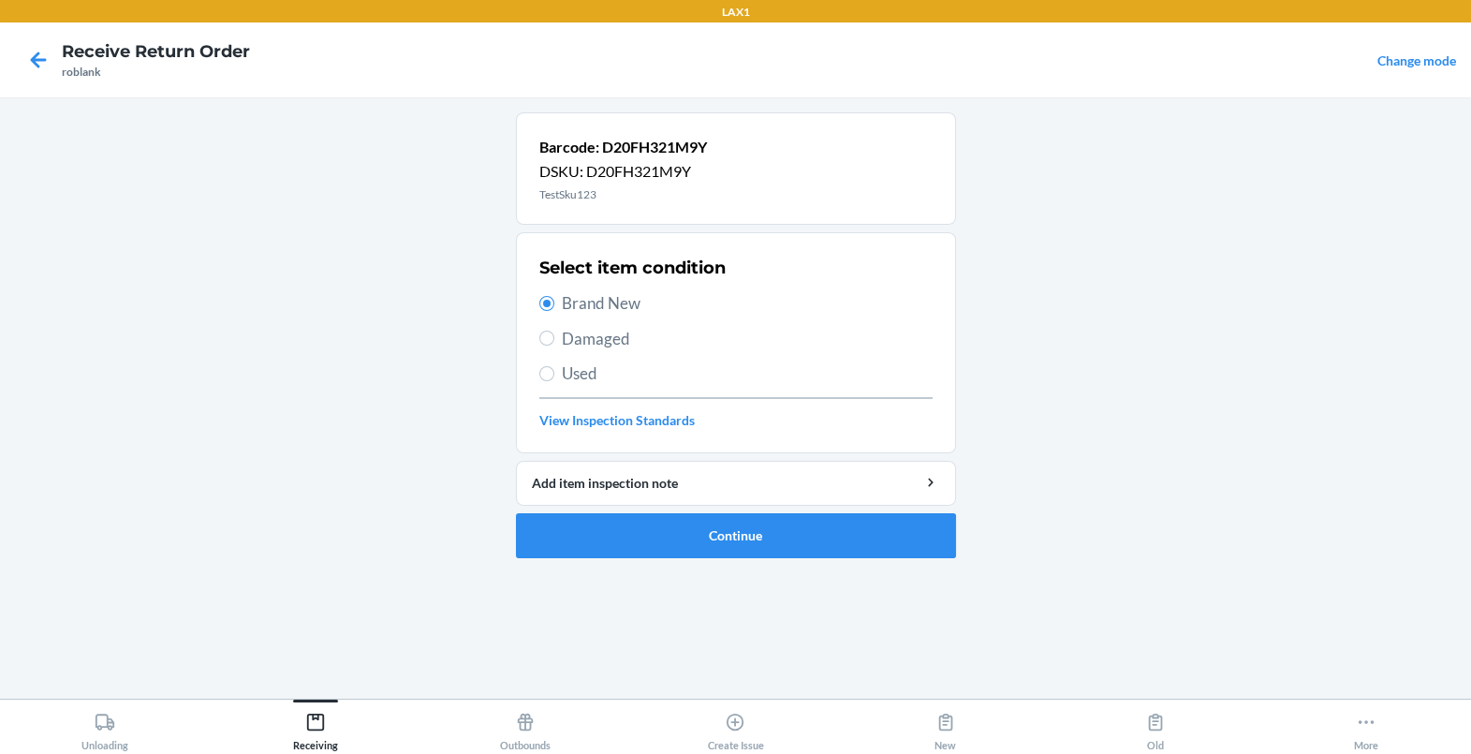
click at [585, 364] on span "Used" at bounding box center [747, 373] width 371 height 24
click at [554, 366] on input "Used" at bounding box center [546, 373] width 15 height 15
radio input "true"
radio input "false"
click at [648, 530] on button "Continue" at bounding box center [736, 535] width 440 height 45
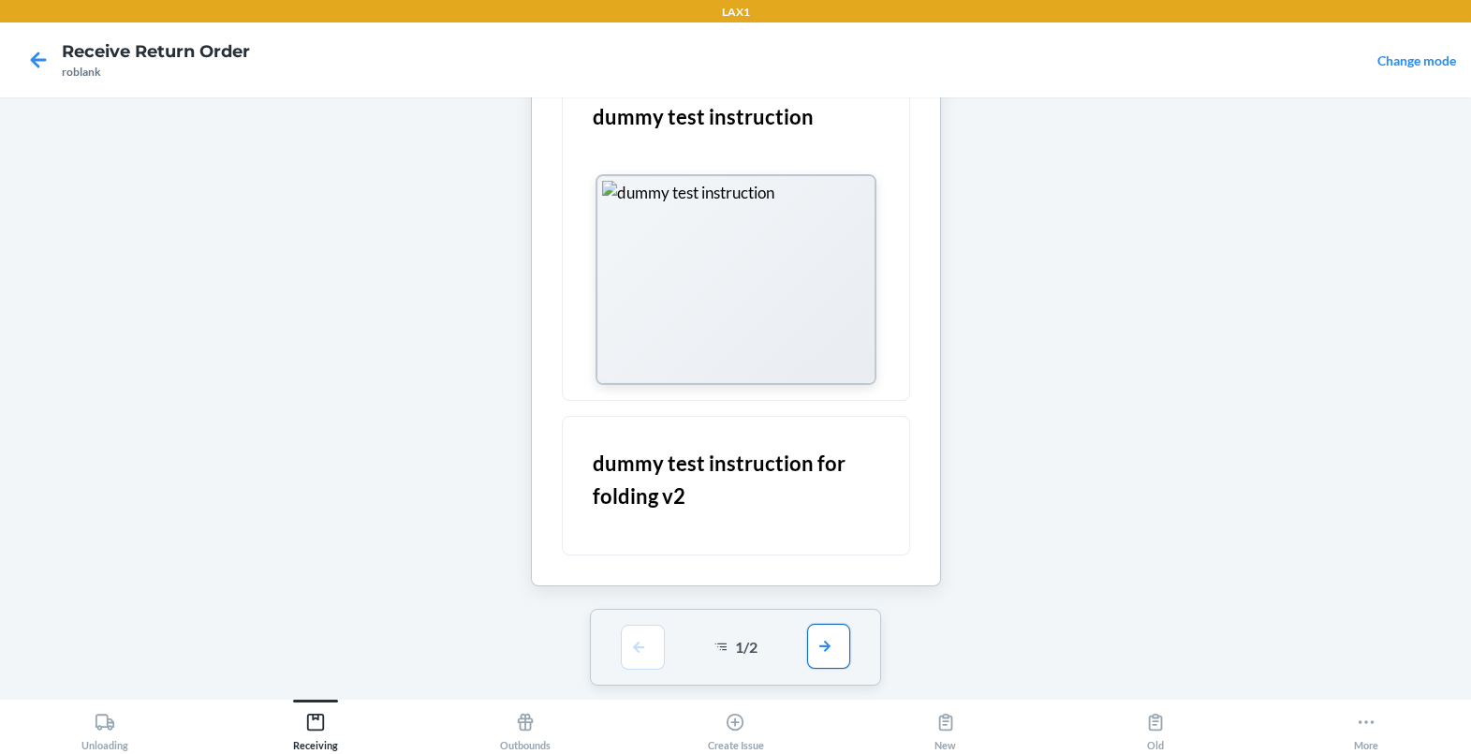
click at [832, 655] on button "button" at bounding box center [828, 646] width 43 height 45
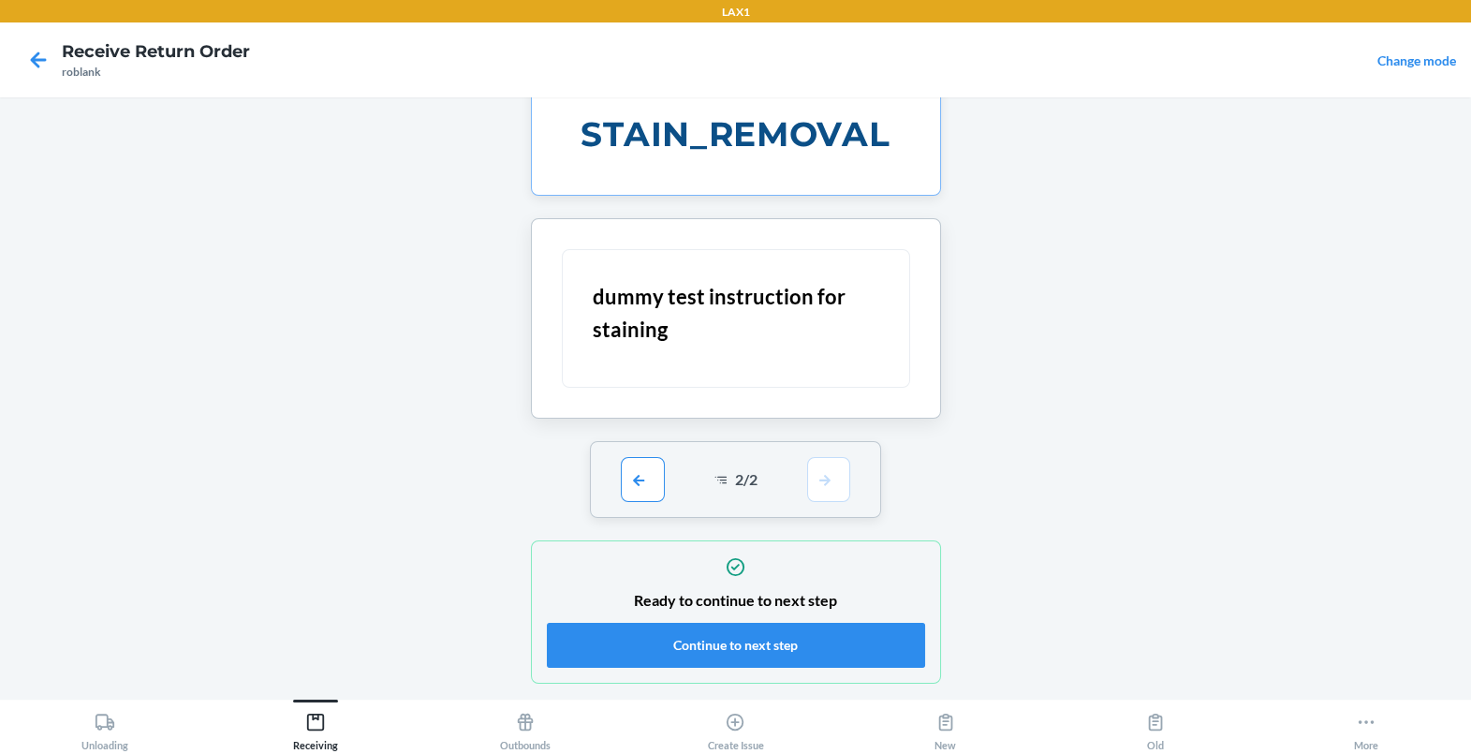
scroll to position [27, 0]
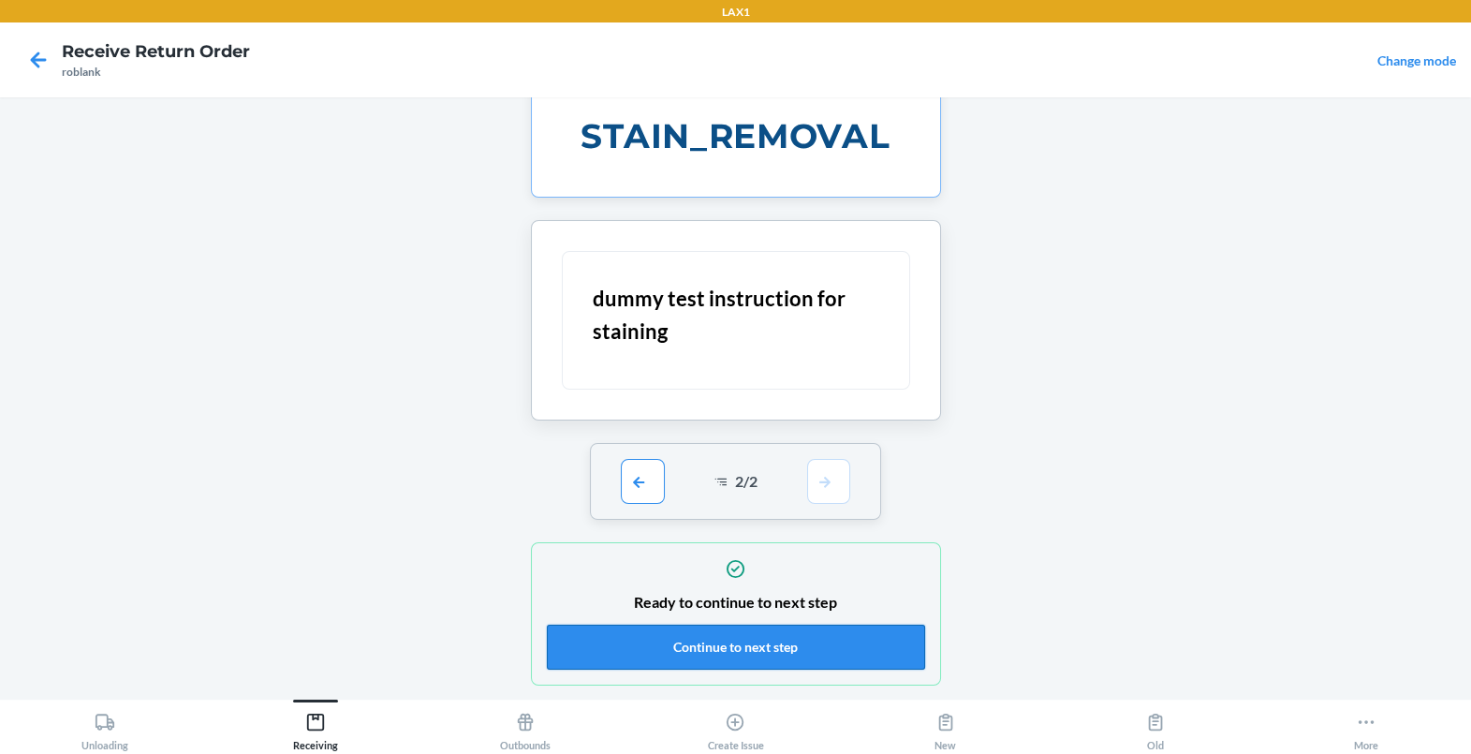
click at [844, 641] on button "Continue to next step" at bounding box center [736, 647] width 378 height 45
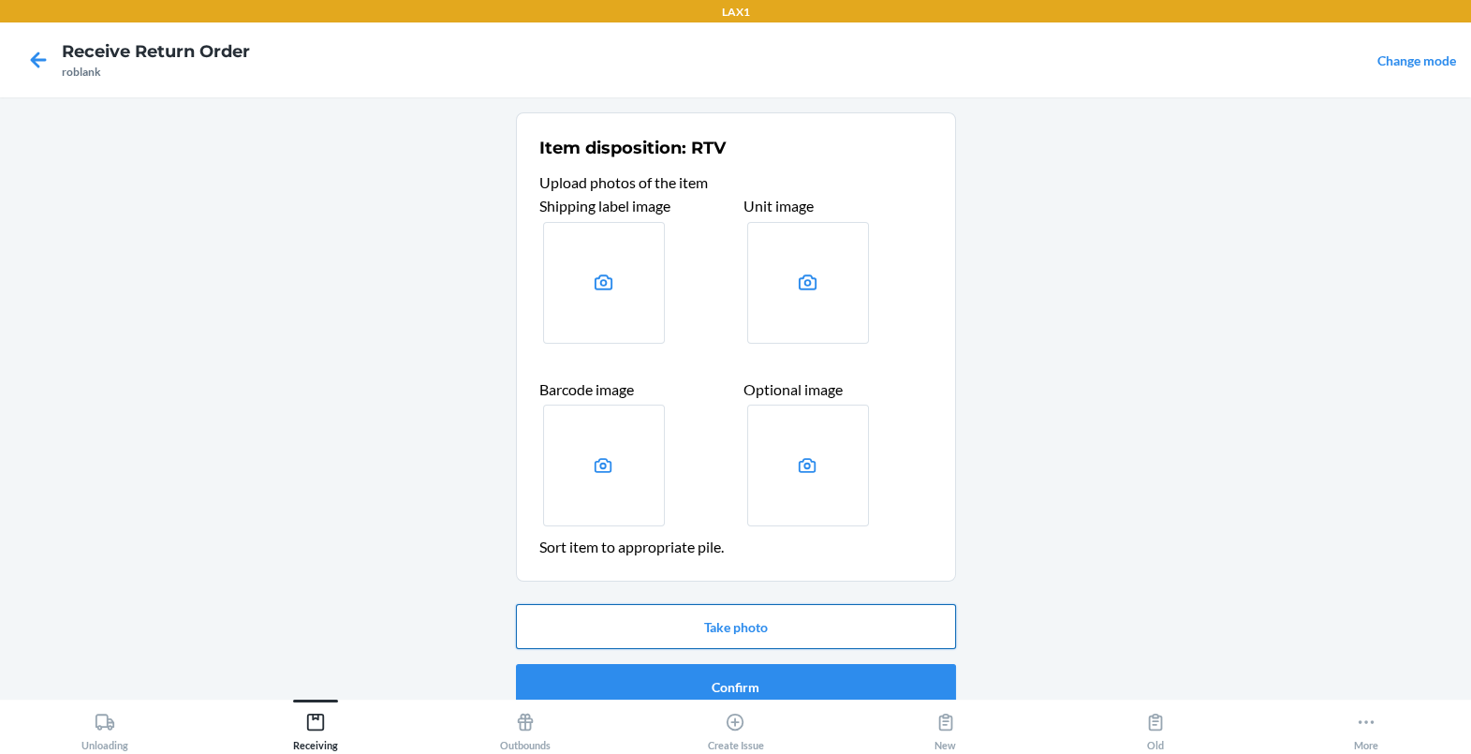
scroll to position [23, 0]
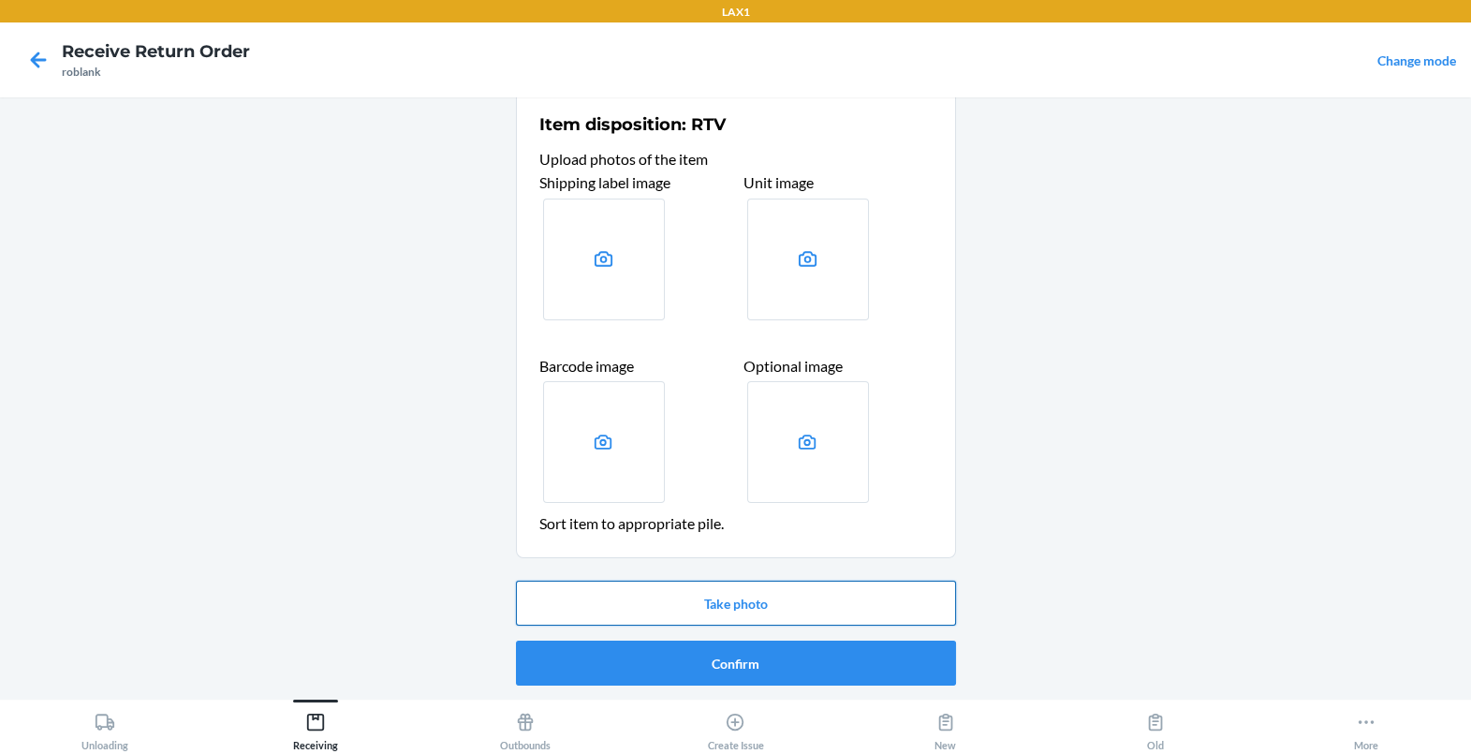
click at [741, 606] on button "Take photo" at bounding box center [736, 603] width 440 height 45
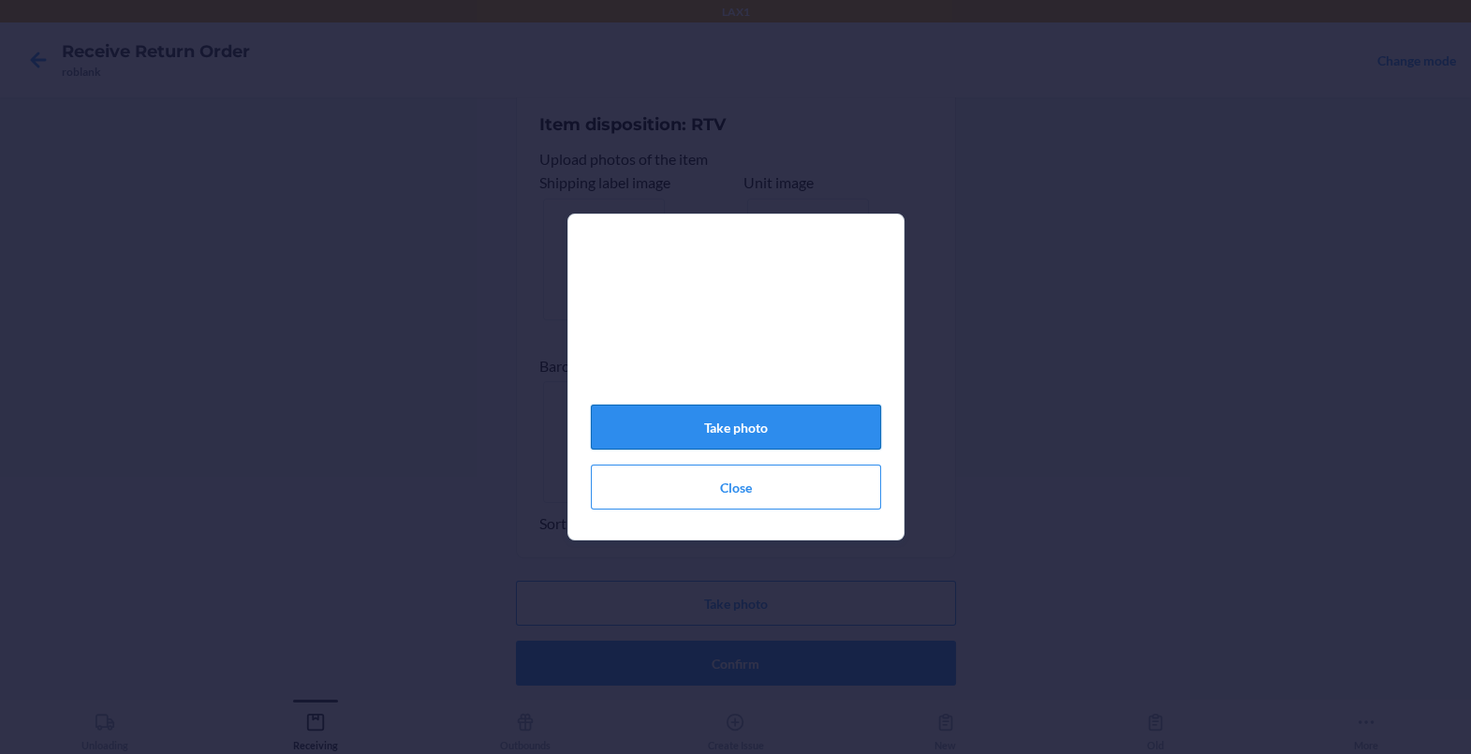
click at [693, 436] on button "Take photo" at bounding box center [736, 427] width 290 height 45
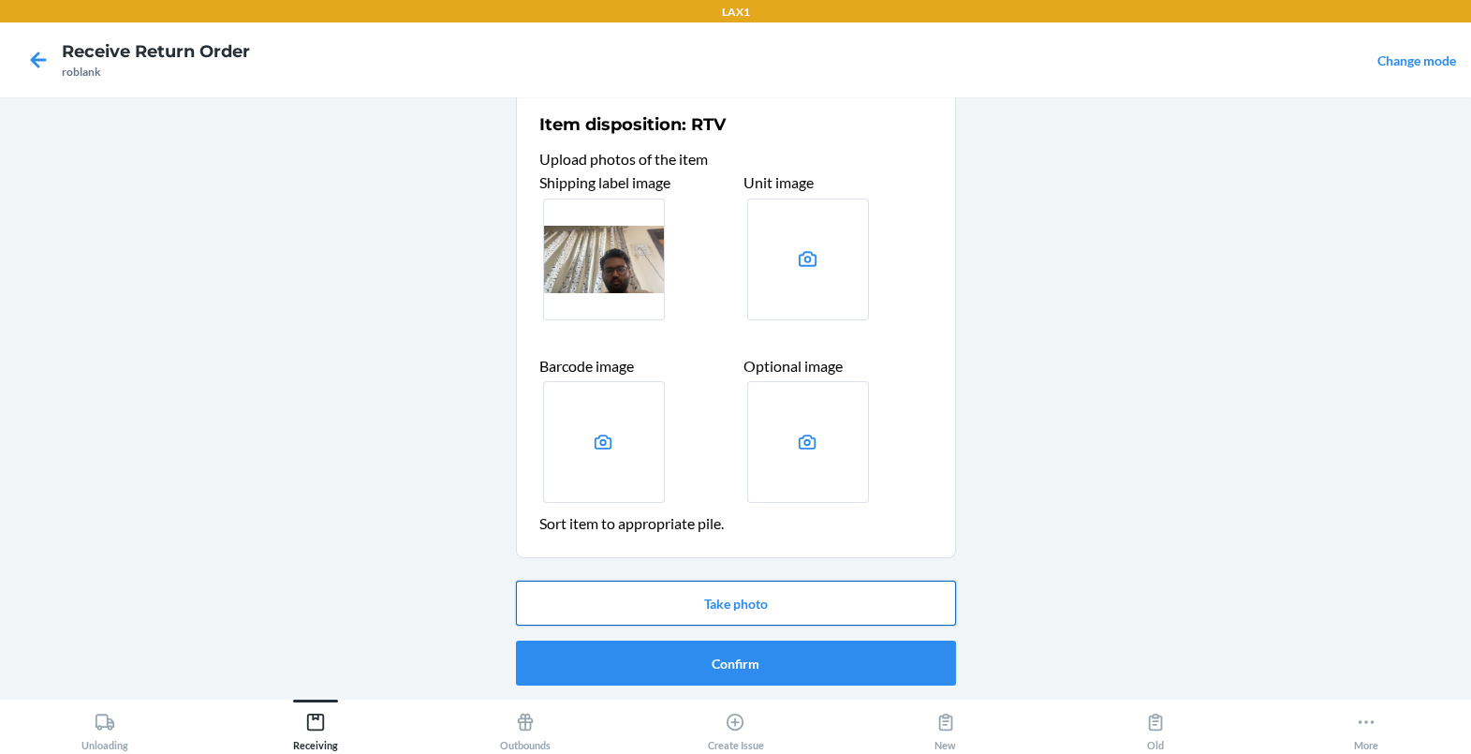
click at [622, 624] on button "Take photo" at bounding box center [736, 603] width 440 height 45
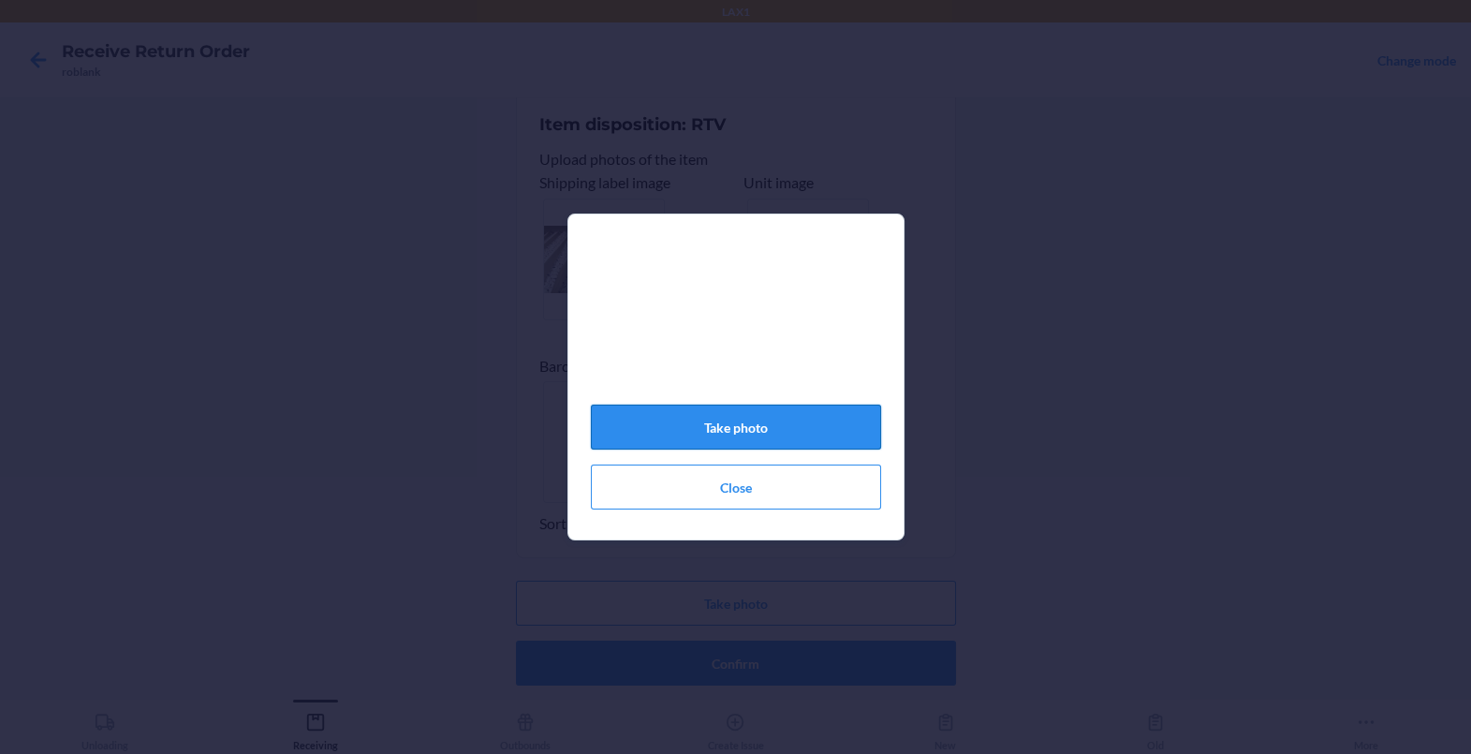
click at [734, 429] on button "Take photo" at bounding box center [736, 427] width 290 height 45
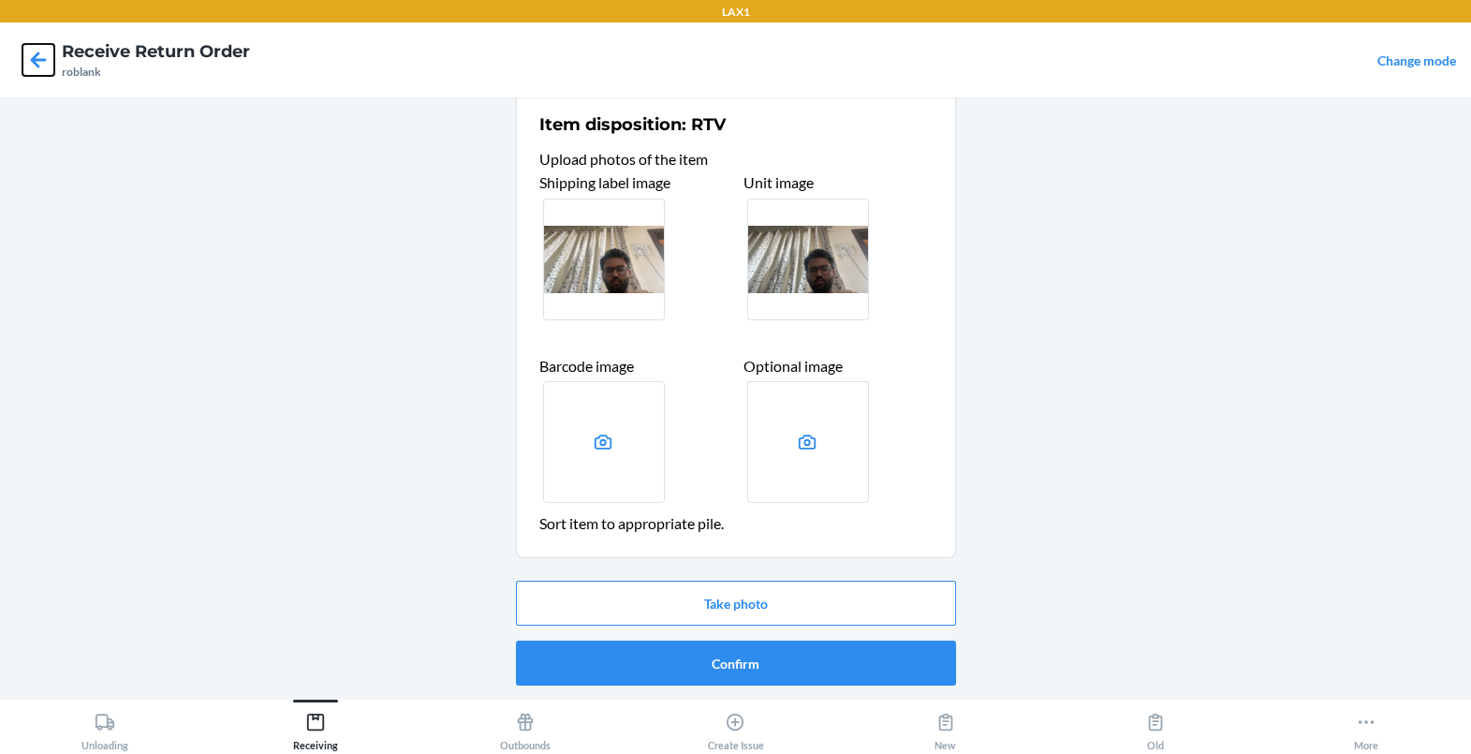
click at [49, 66] on icon at bounding box center [38, 60] width 32 height 32
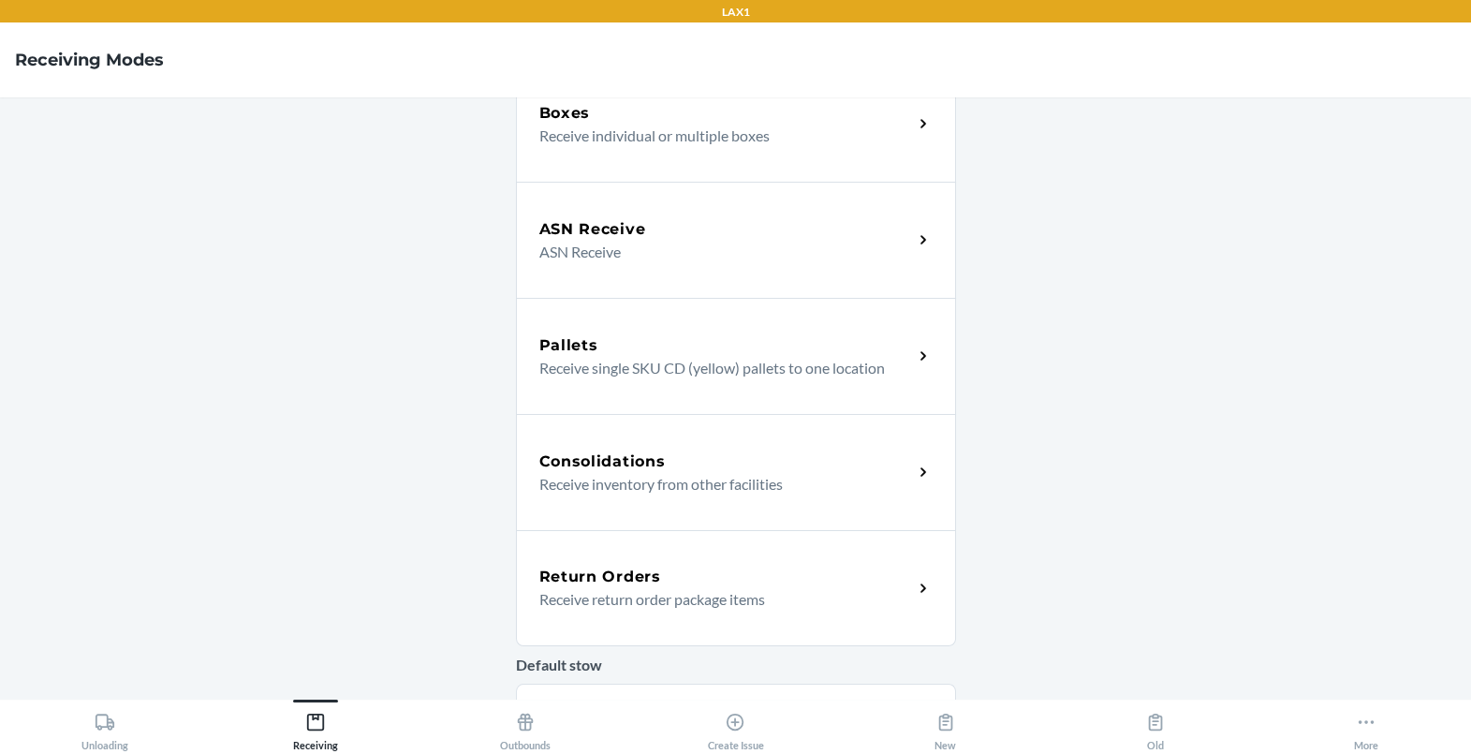
scroll to position [440, 0]
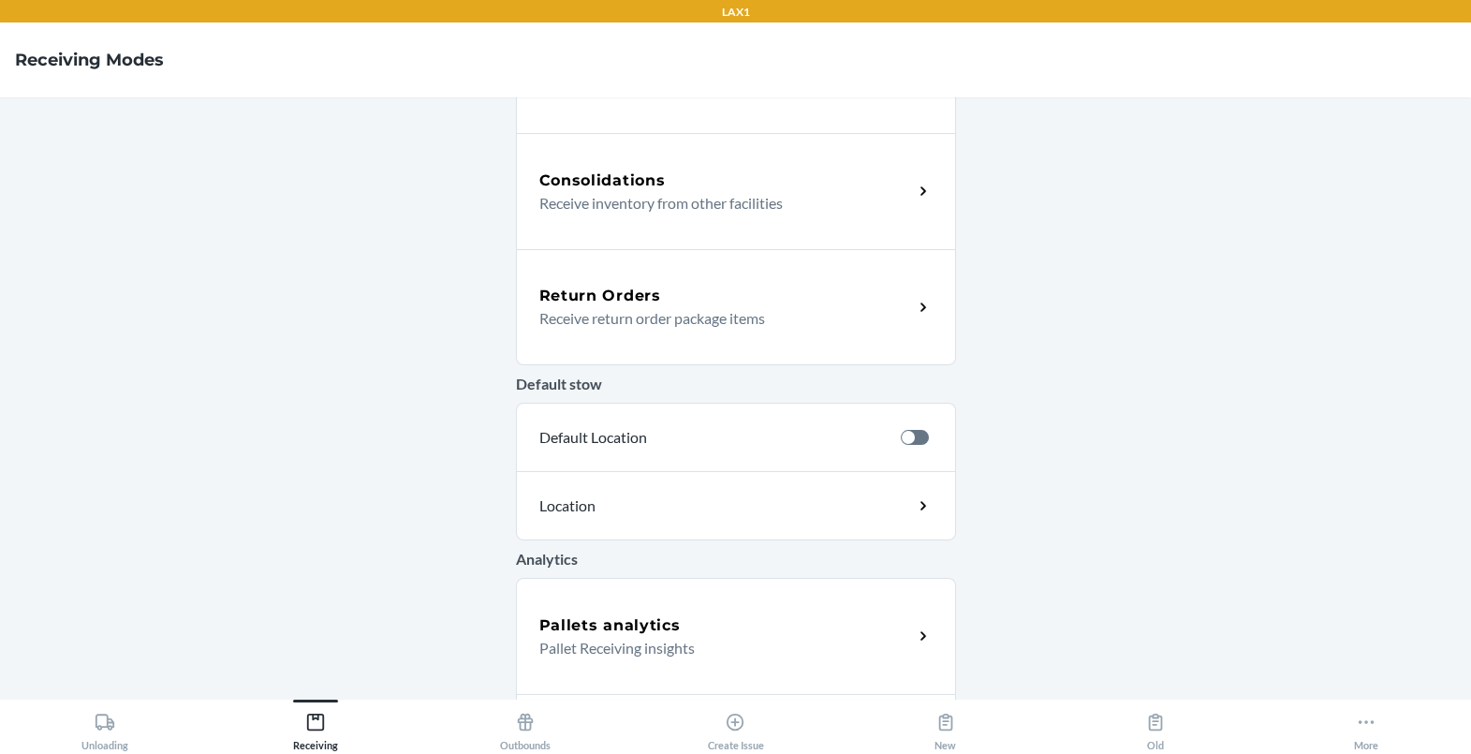
click at [893, 307] on p "Receive return order package items" at bounding box center [718, 318] width 359 height 22
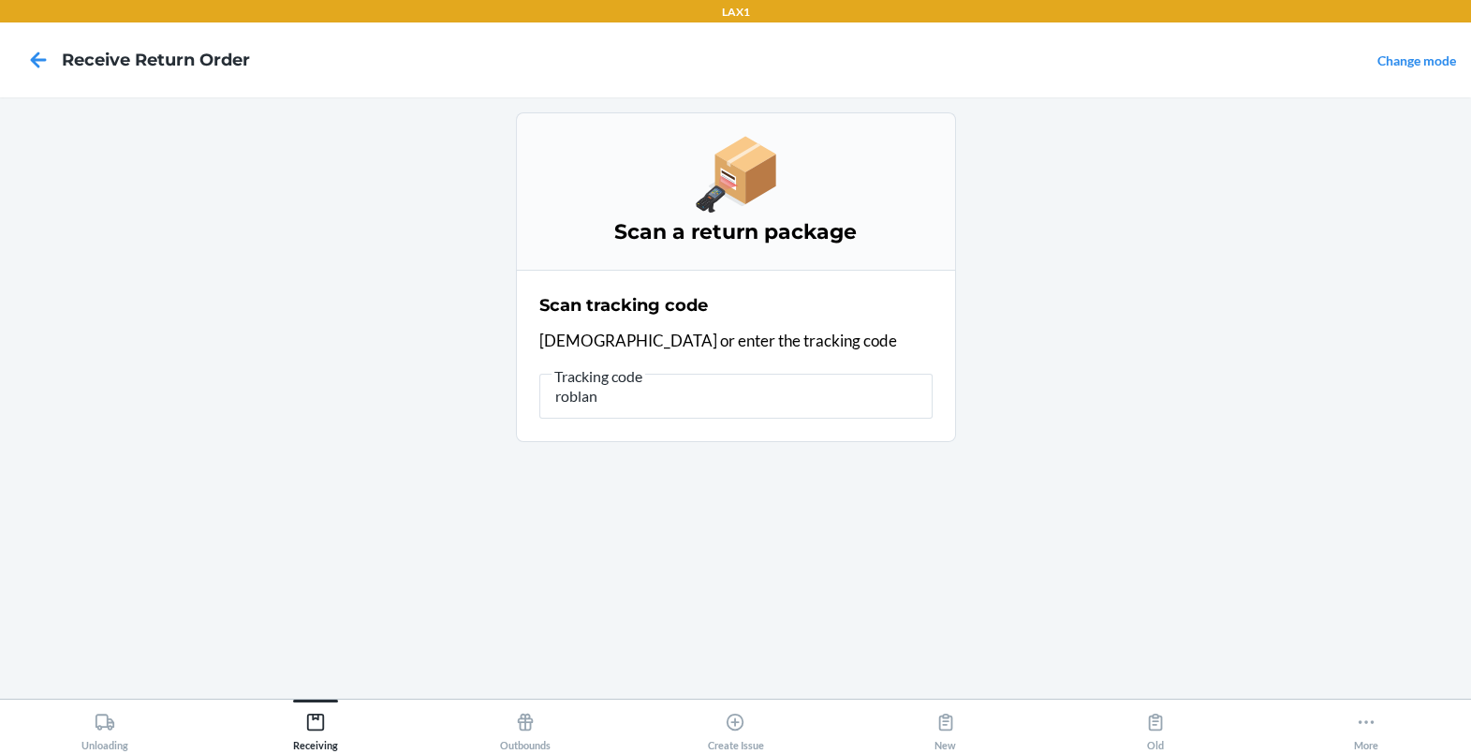
type input "roblank"
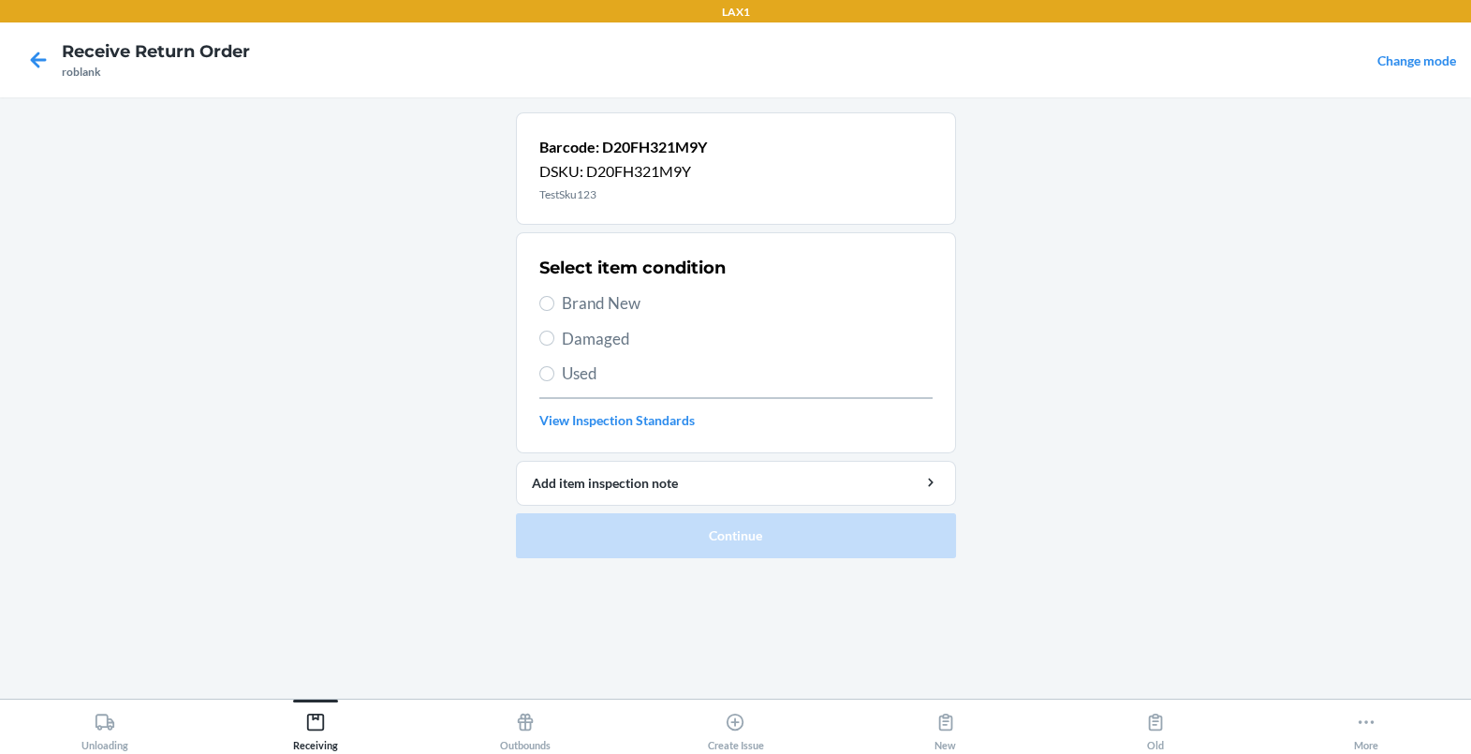
click at [683, 368] on span "Used" at bounding box center [747, 373] width 371 height 24
click at [554, 368] on input "Used" at bounding box center [546, 373] width 15 height 15
radio input "true"
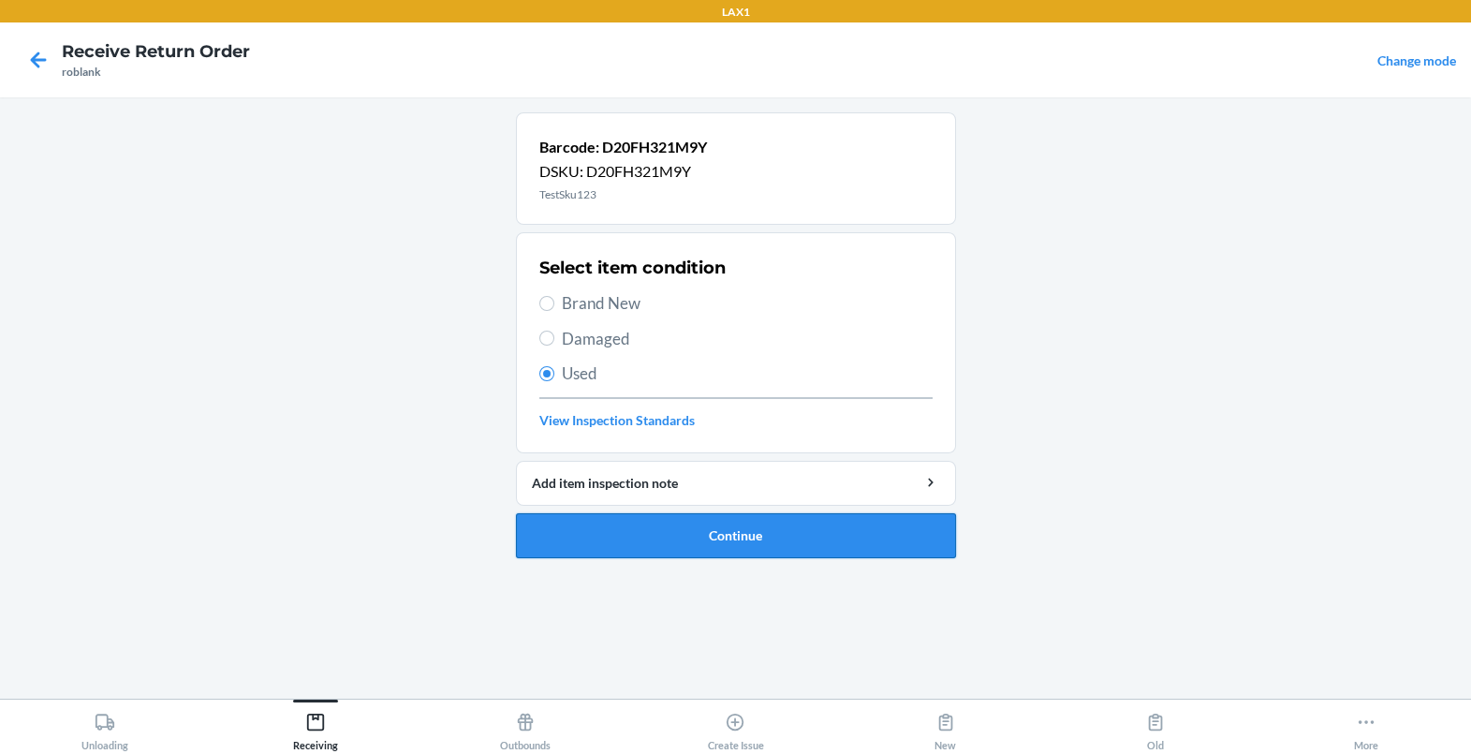
click at [701, 523] on button "Continue" at bounding box center [736, 535] width 440 height 45
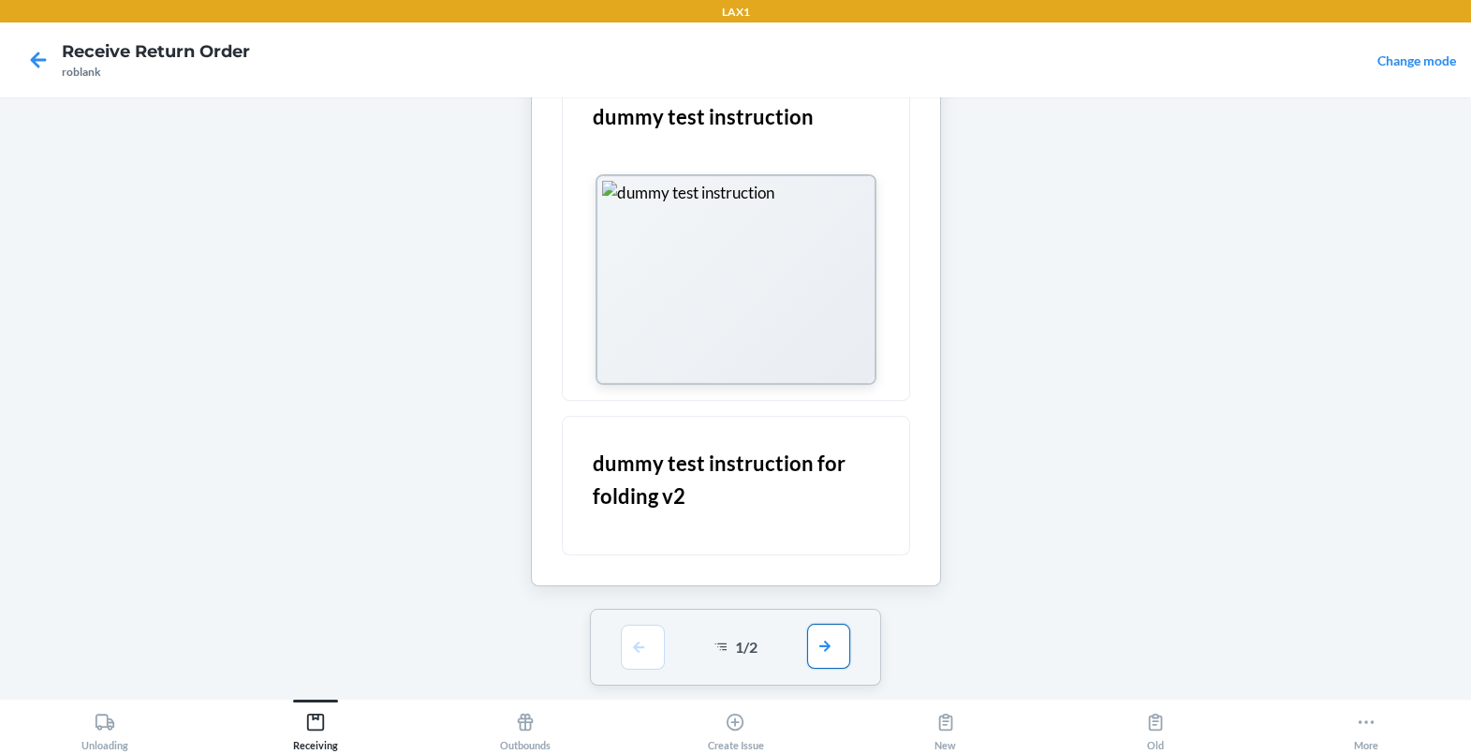
click at [827, 635] on button "button" at bounding box center [828, 646] width 43 height 45
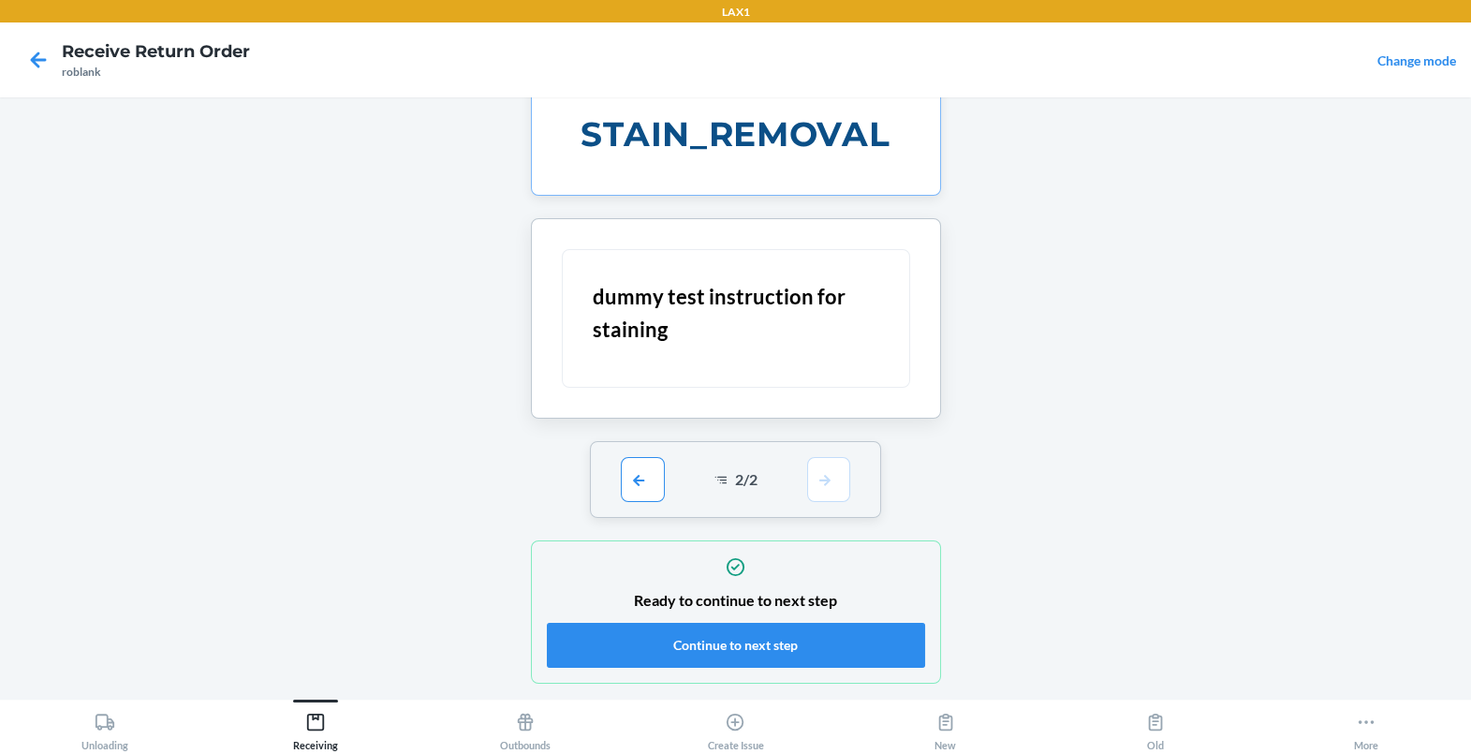
scroll to position [27, 0]
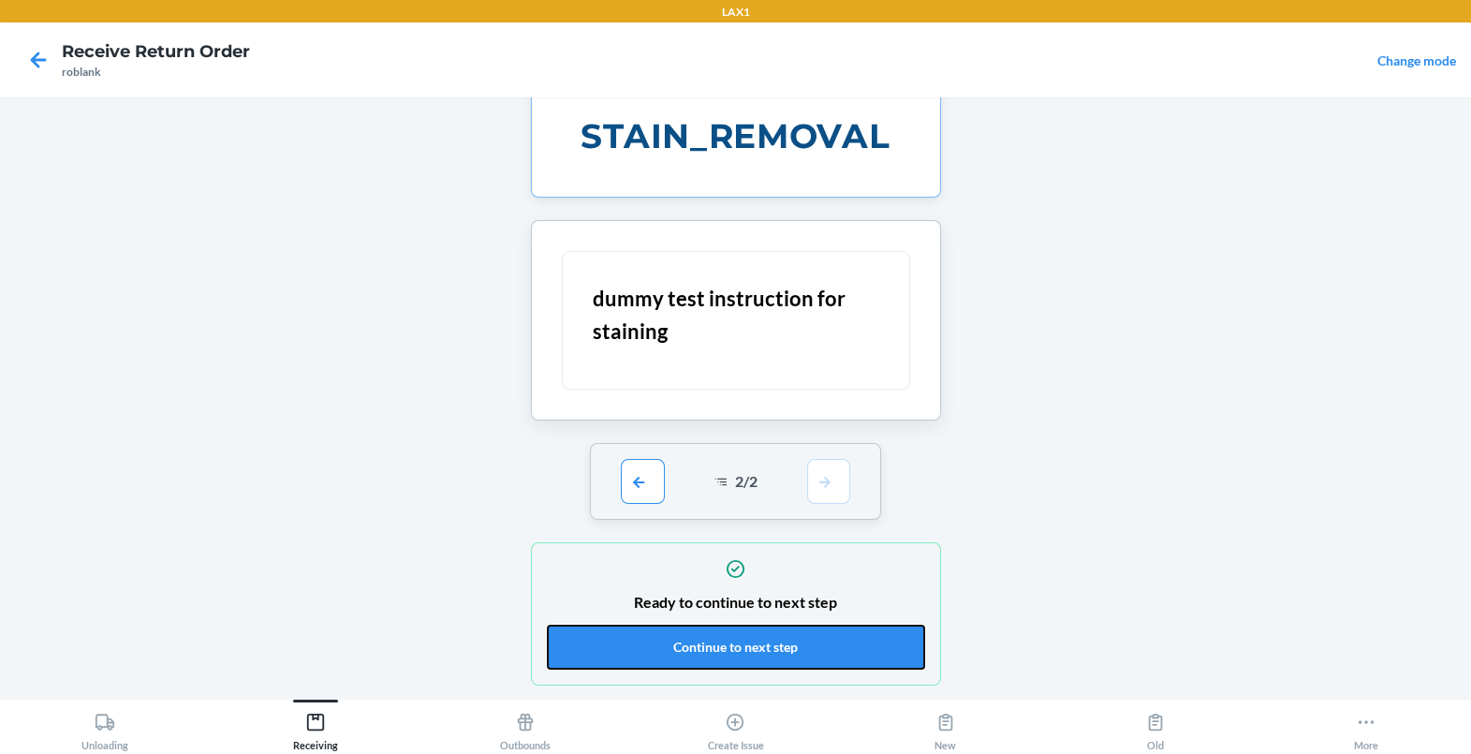
click at [827, 635] on button "Continue to next step" at bounding box center [736, 647] width 378 height 45
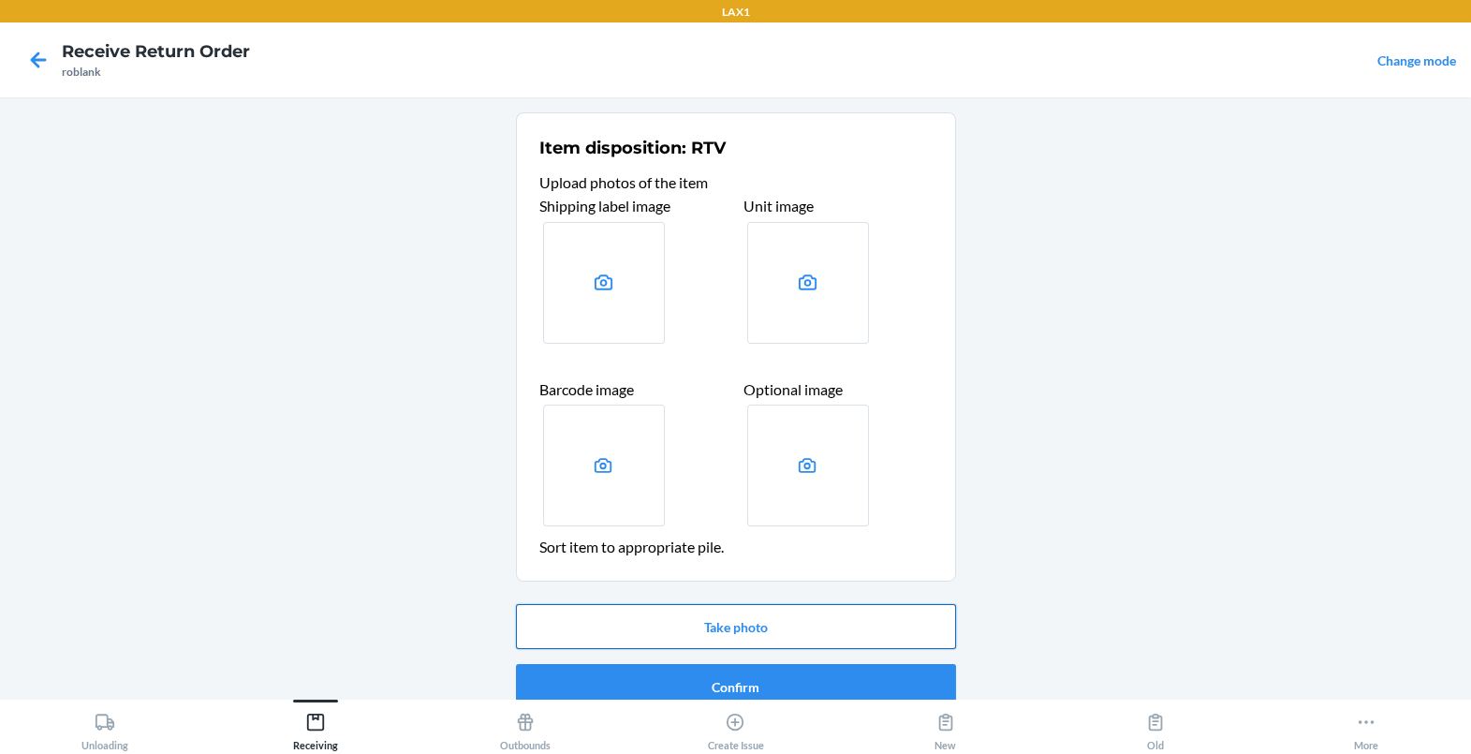
scroll to position [24, 0]
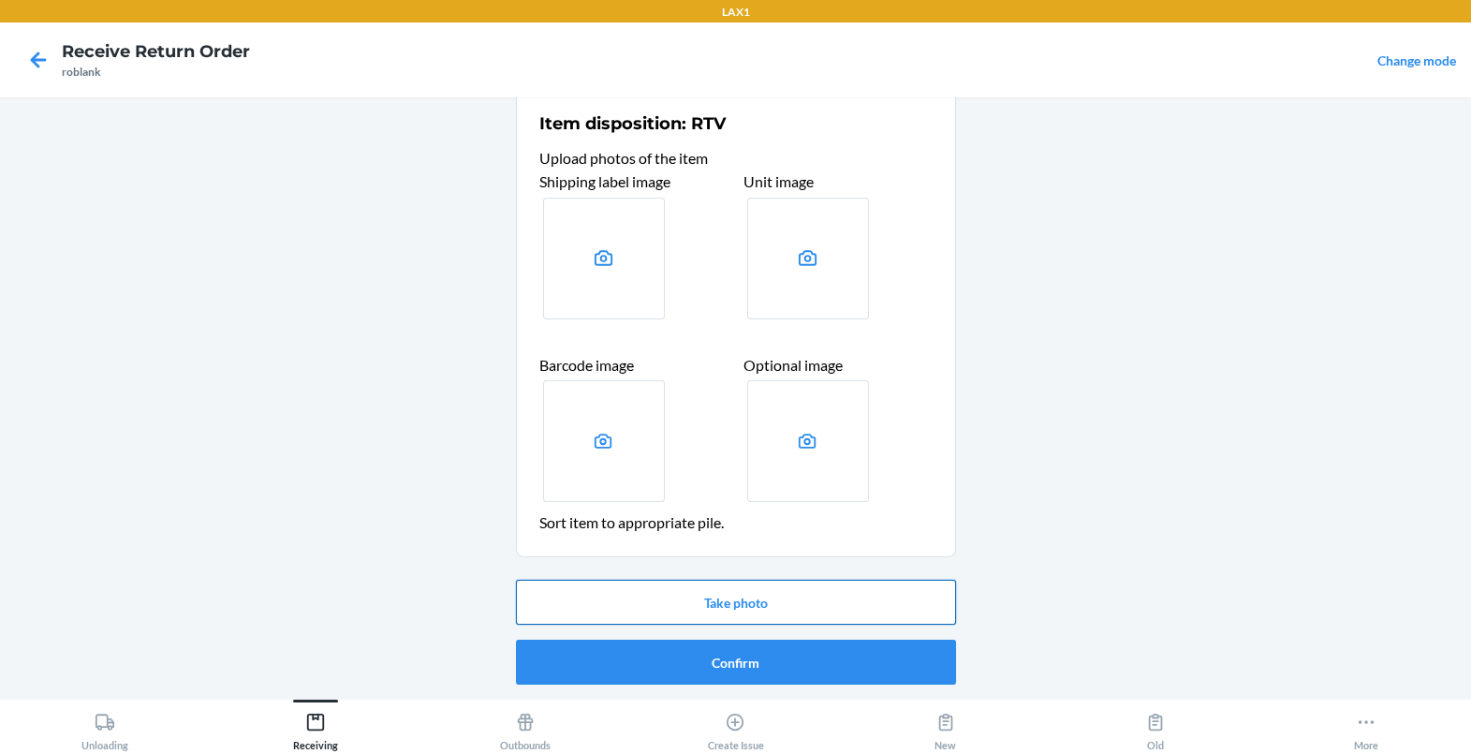
click at [663, 597] on button "Take photo" at bounding box center [736, 602] width 440 height 45
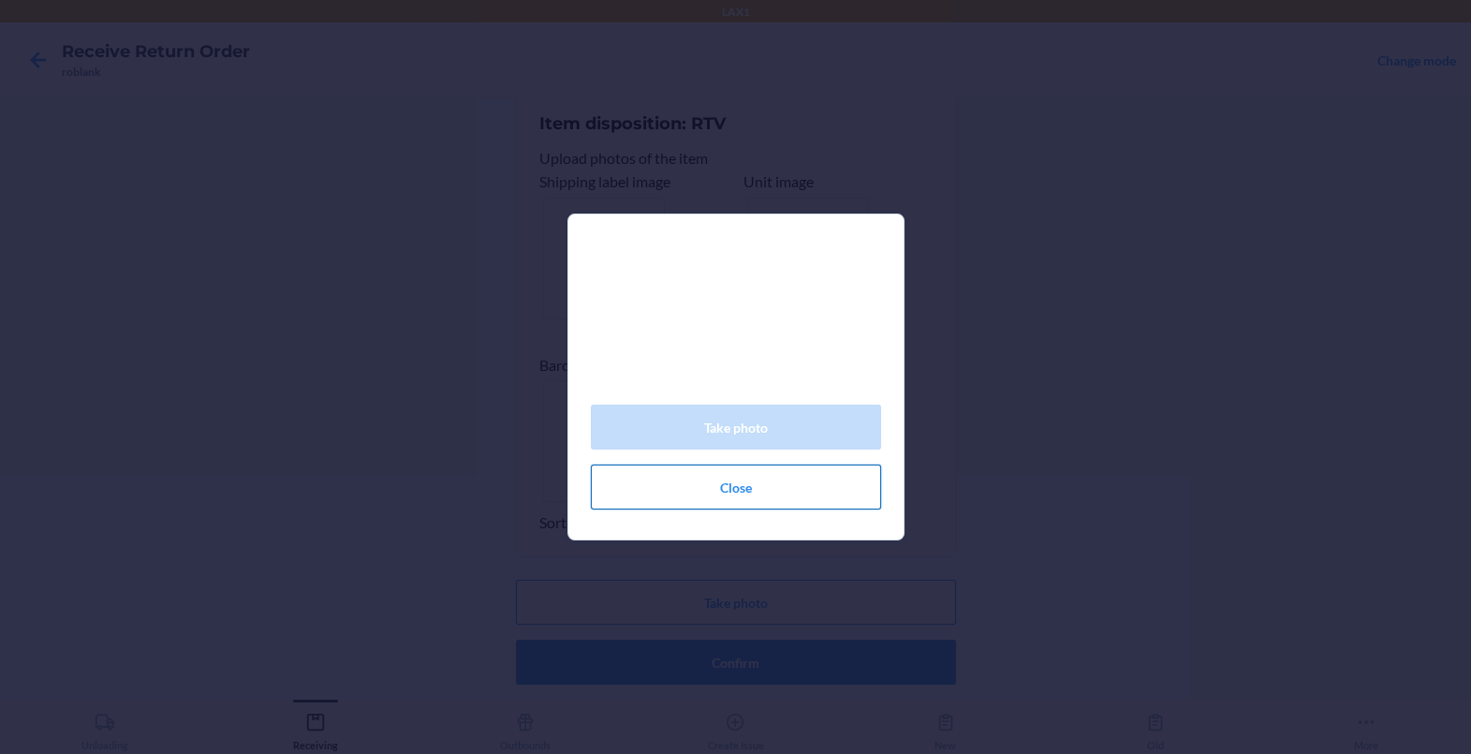
click at [746, 489] on button "Close" at bounding box center [736, 486] width 290 height 45
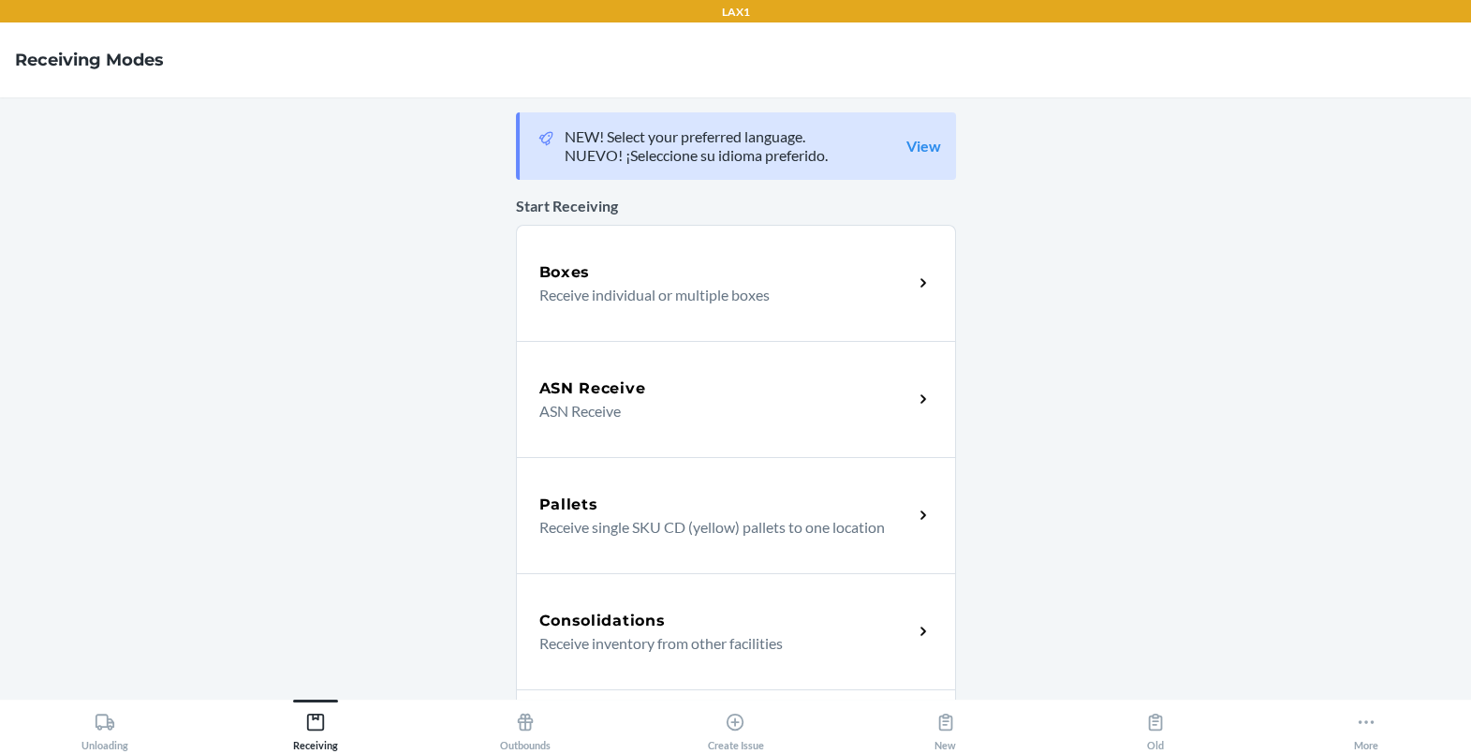
scroll to position [551, 0]
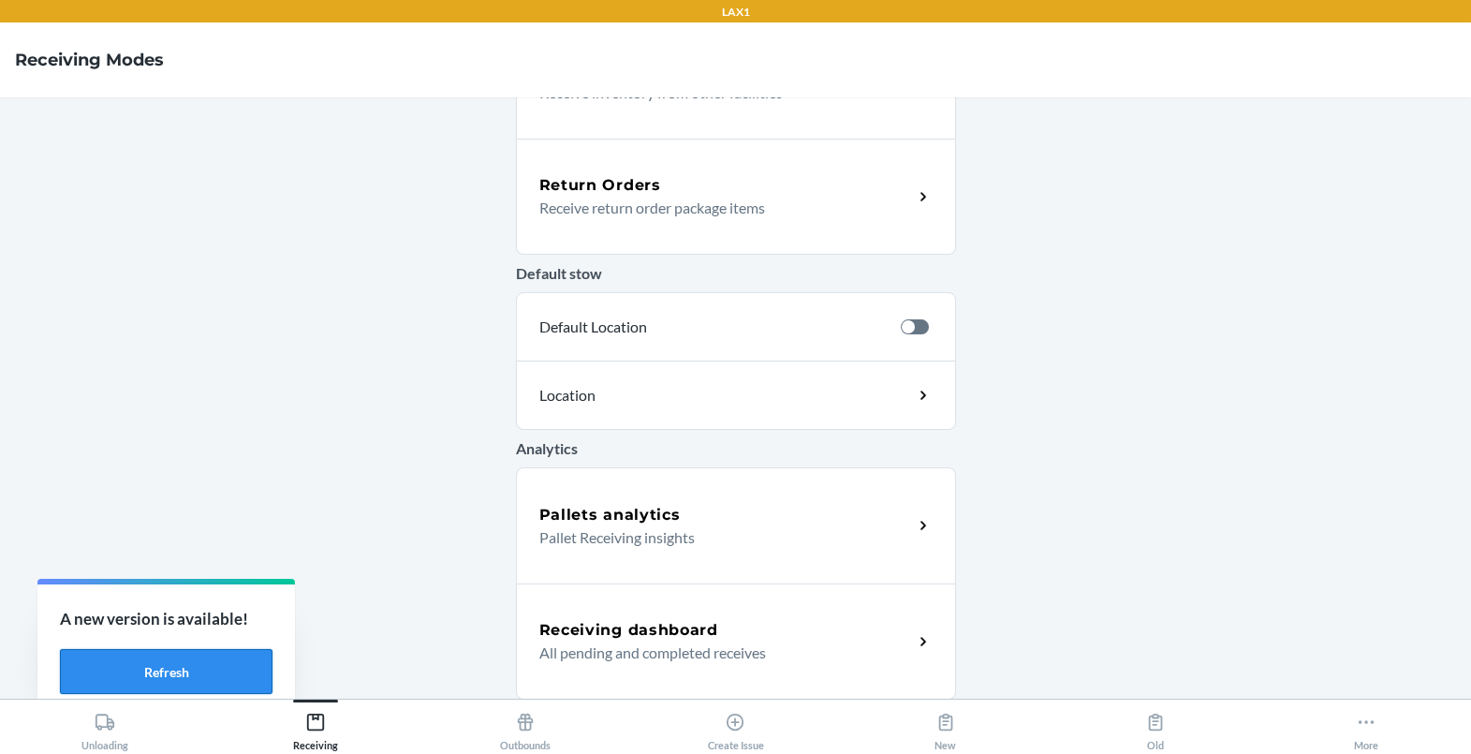
click at [179, 658] on button "Refresh" at bounding box center [166, 671] width 213 height 45
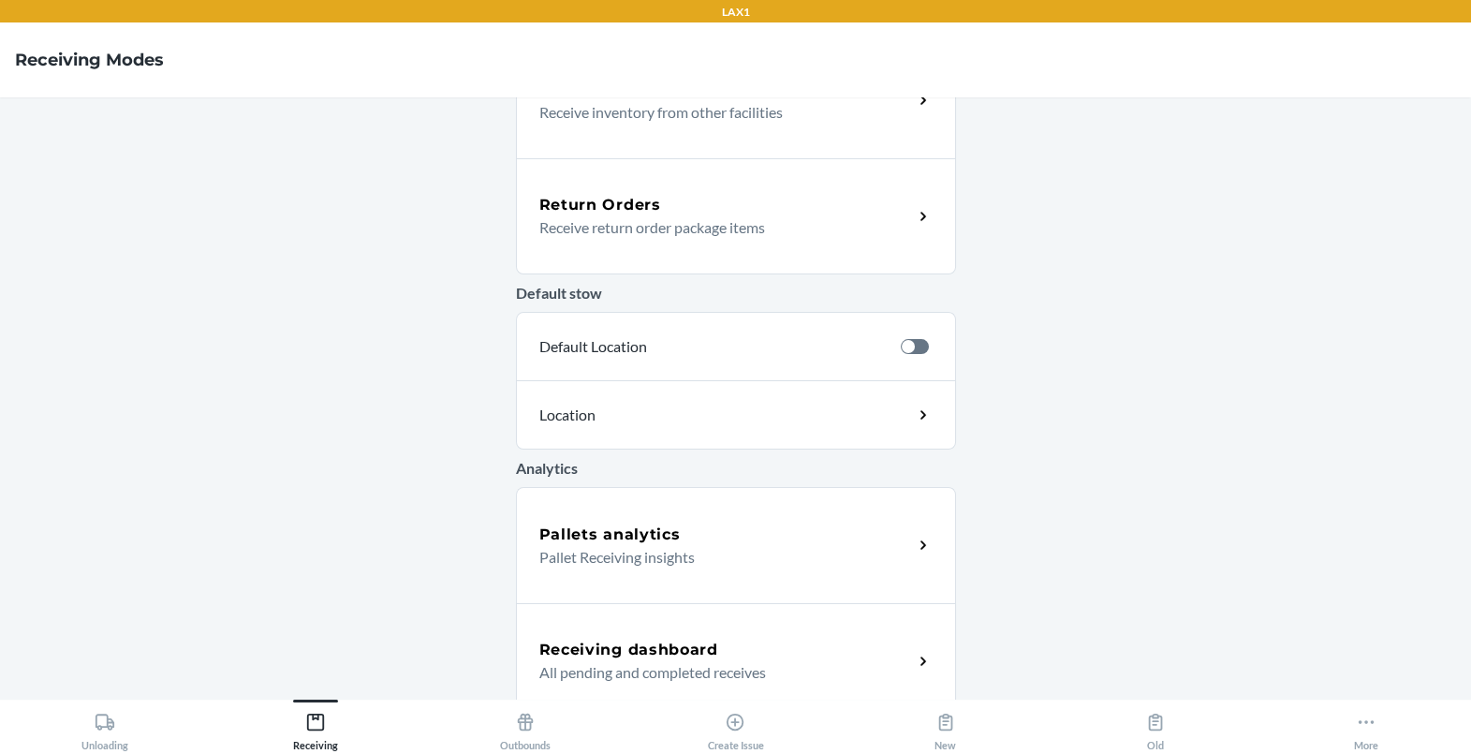
scroll to position [551, 0]
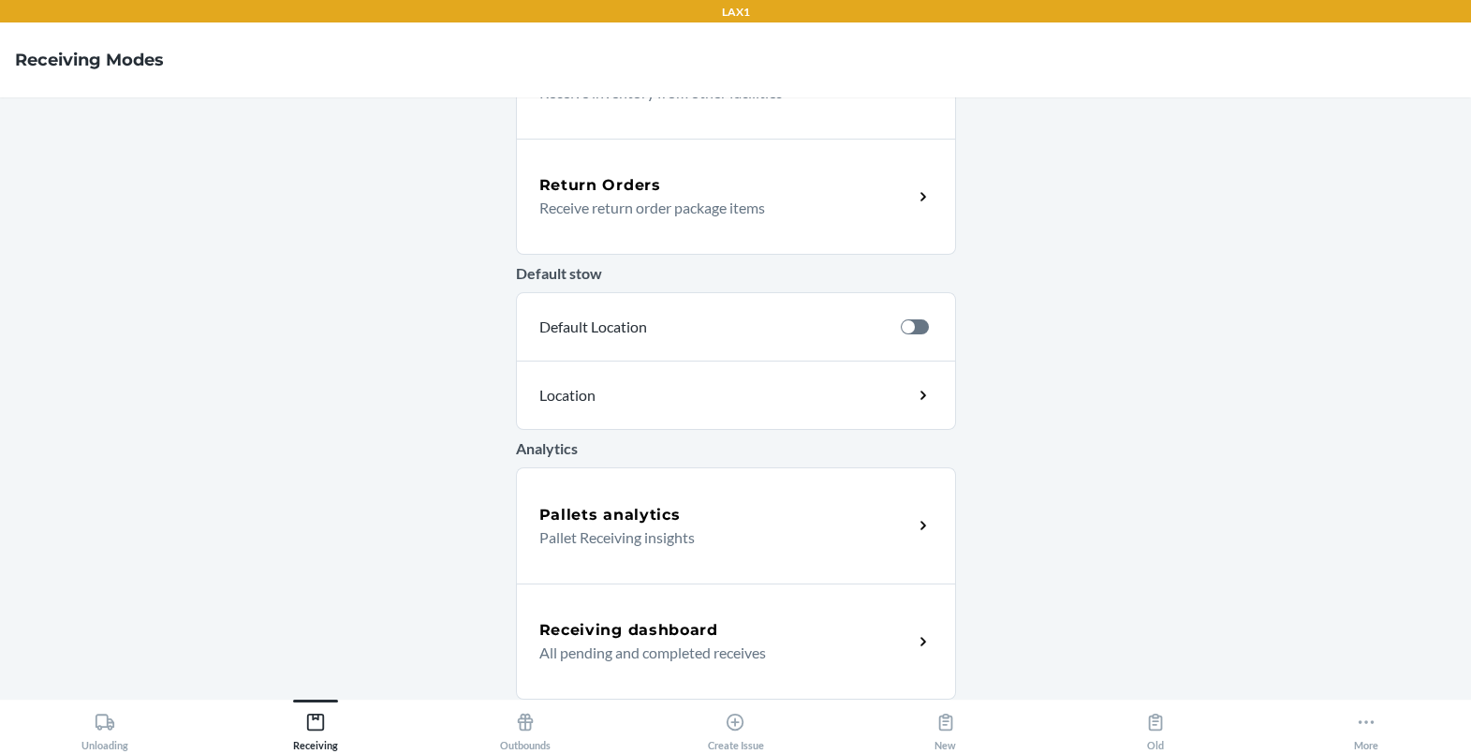
click at [657, 248] on div "Default stow Default Location Location" at bounding box center [736, 338] width 440 height 183
click at [699, 214] on p "Receive return order package items" at bounding box center [718, 208] width 359 height 22
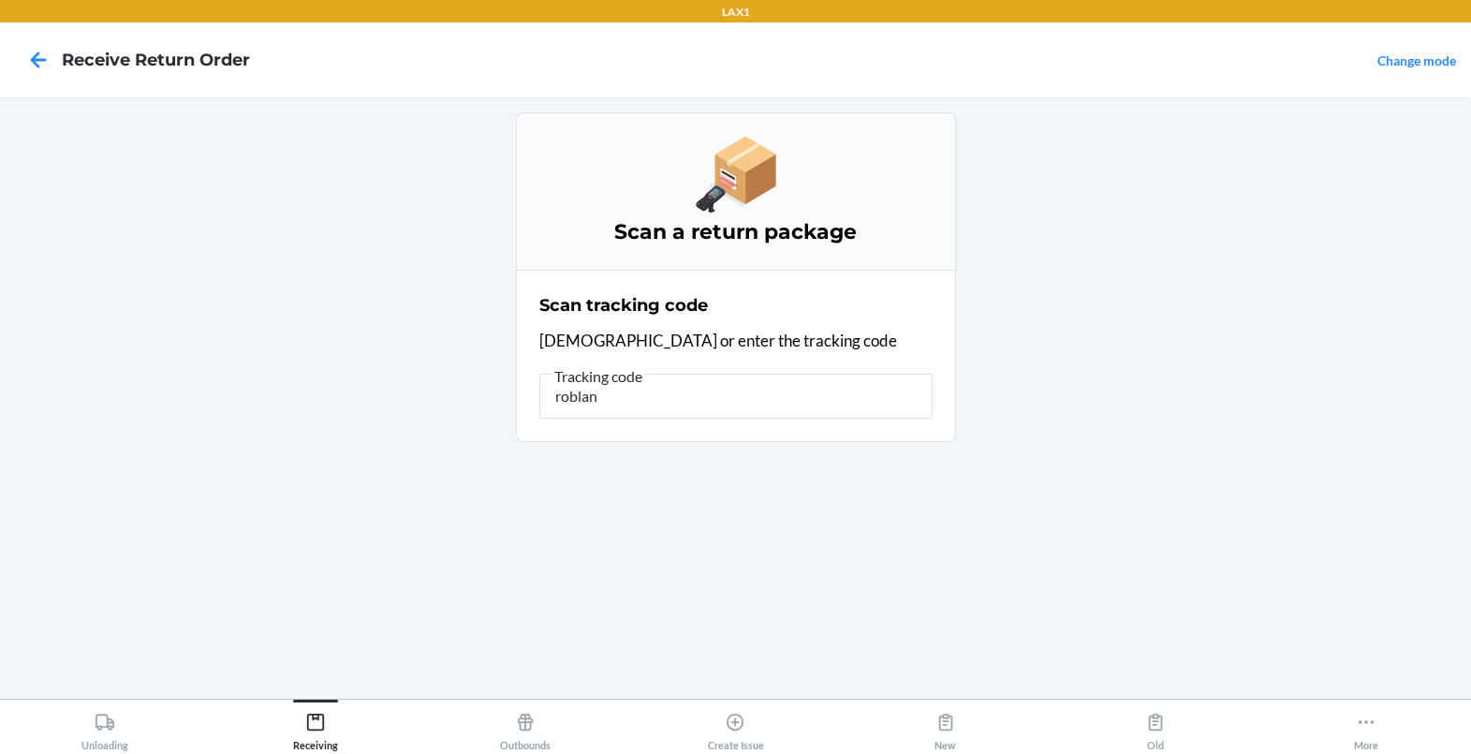
type input "roblank"
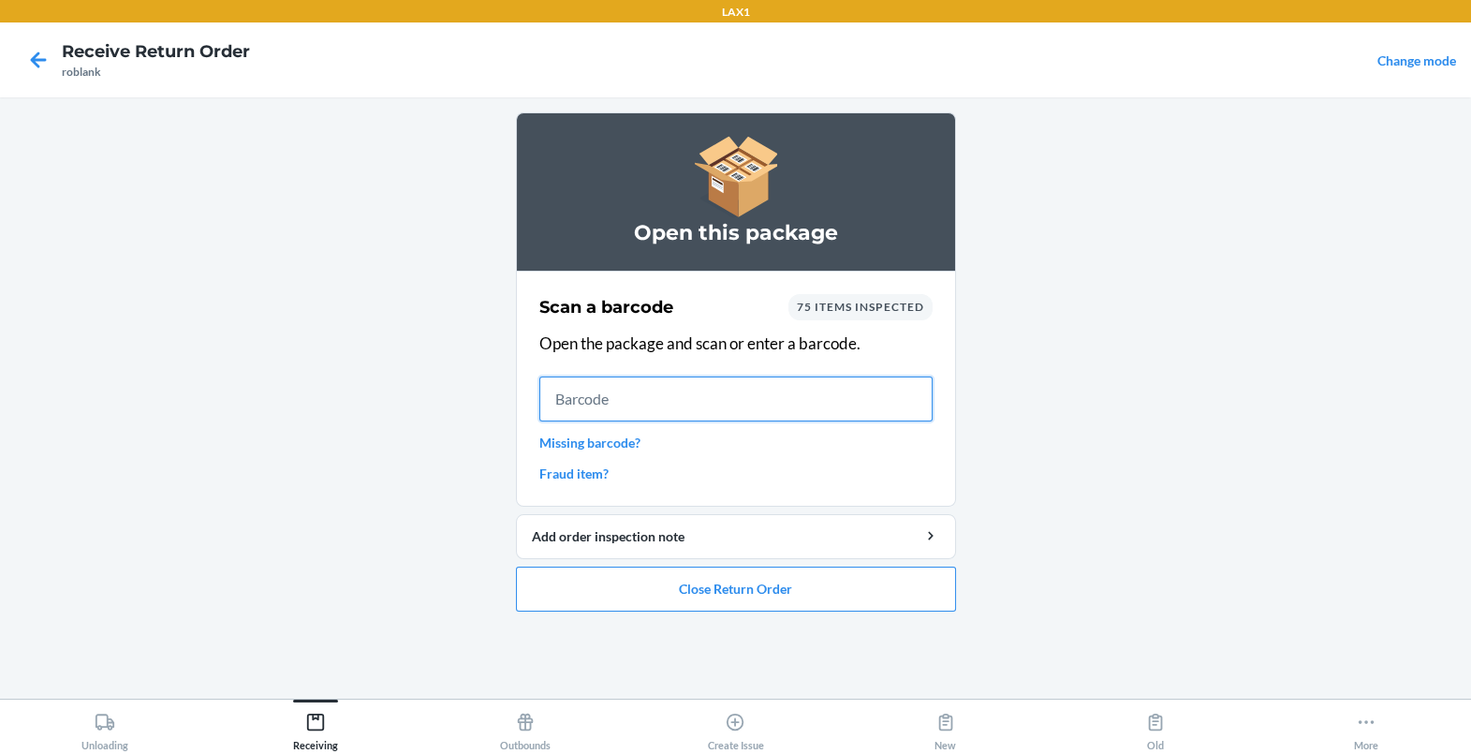
click at [682, 398] on input "text" at bounding box center [735, 398] width 393 height 45
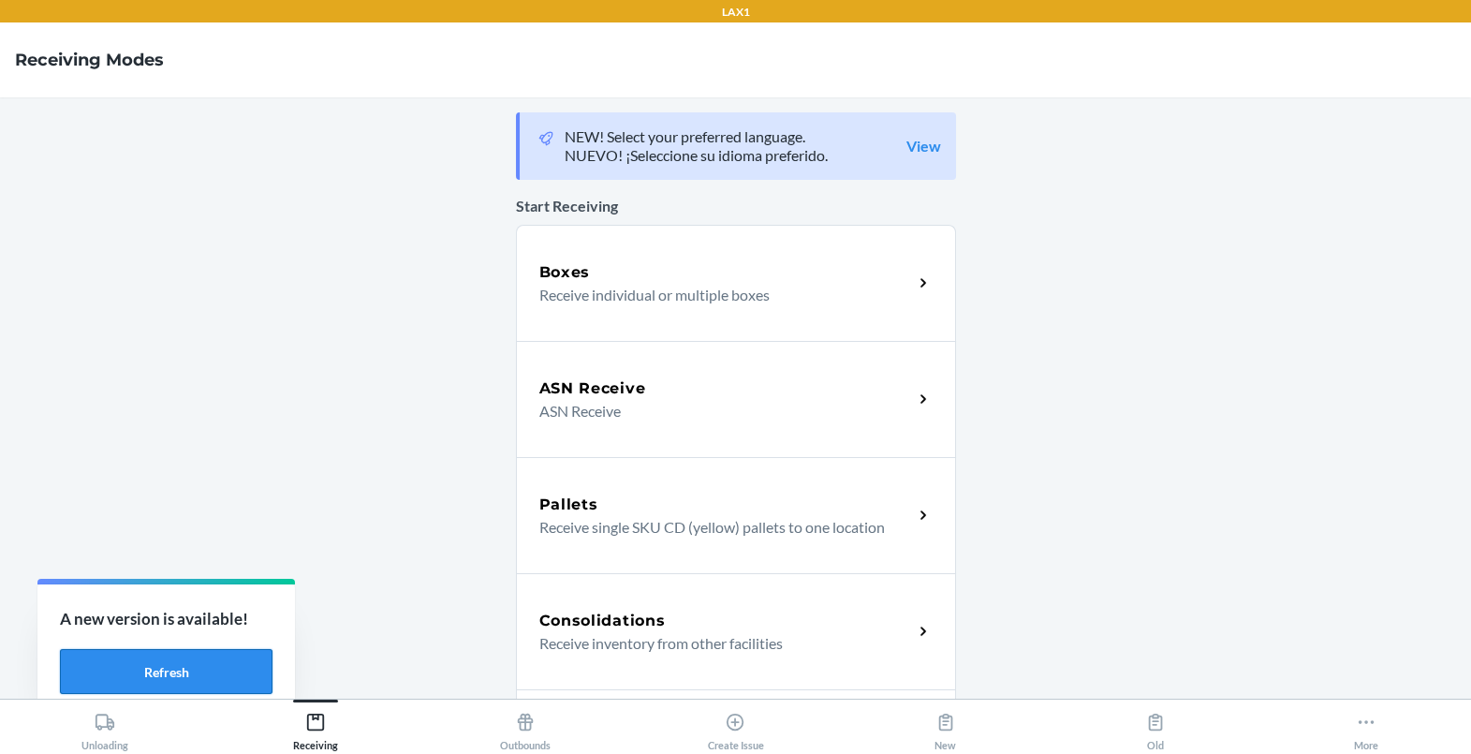
click at [218, 661] on button "Refresh" at bounding box center [166, 671] width 213 height 45
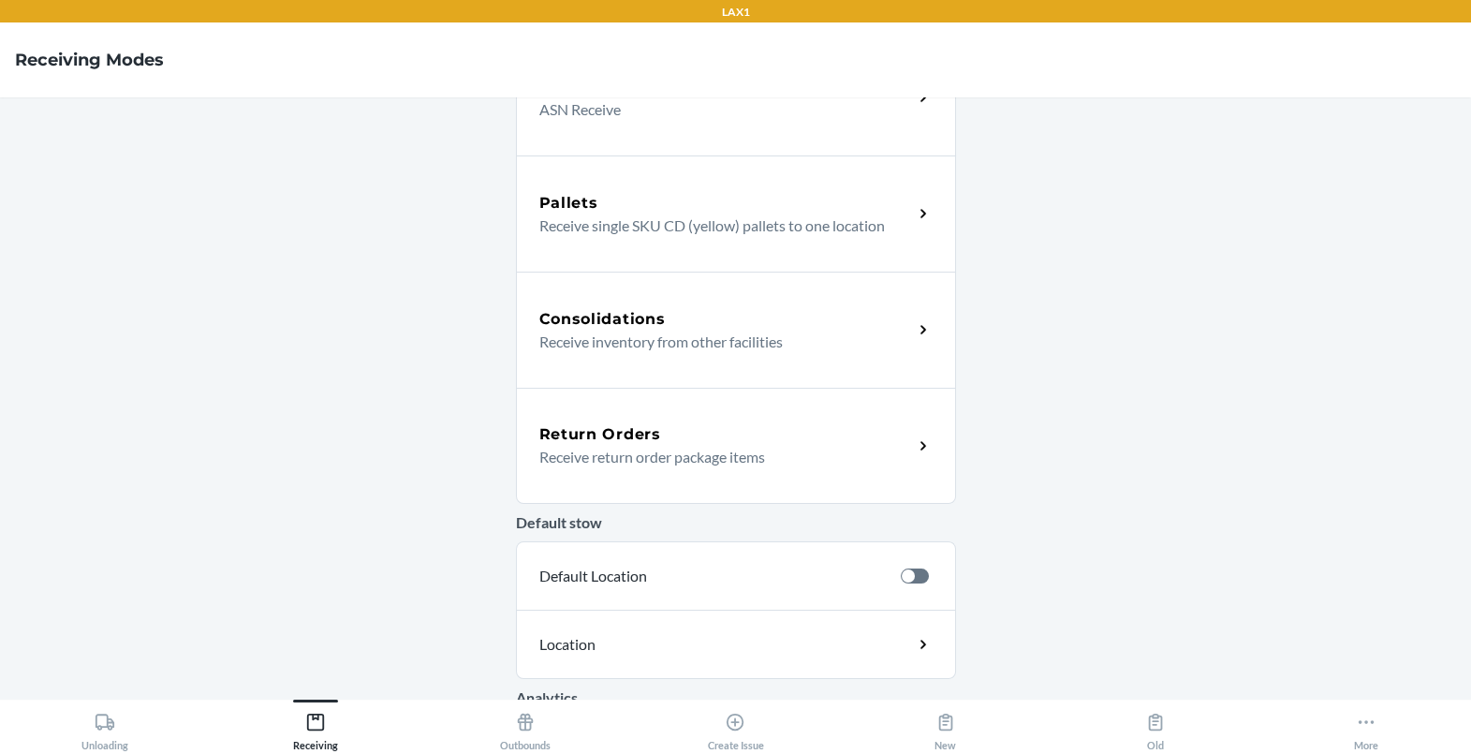
scroll to position [346, 0]
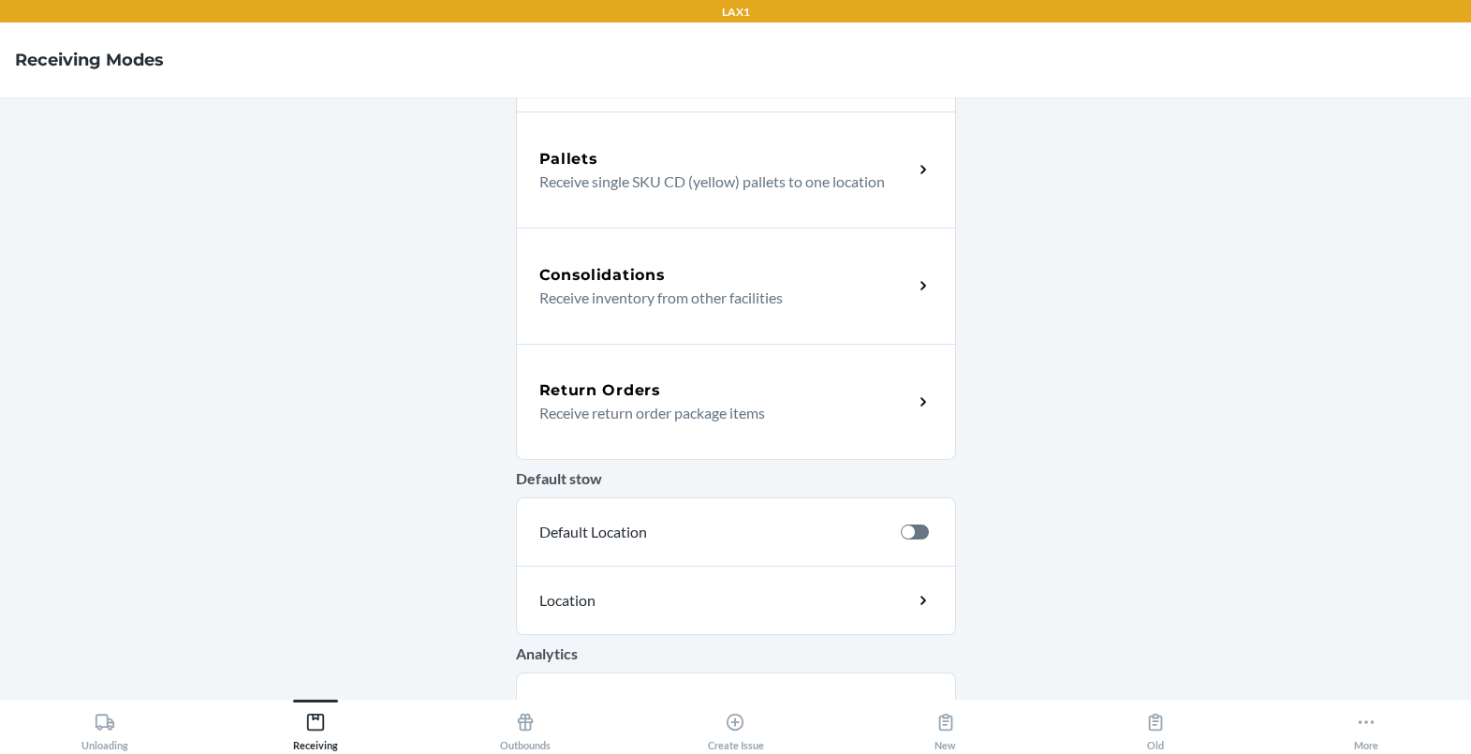
click at [563, 428] on div "Return Orders Receive return order package items" at bounding box center [736, 402] width 440 height 116
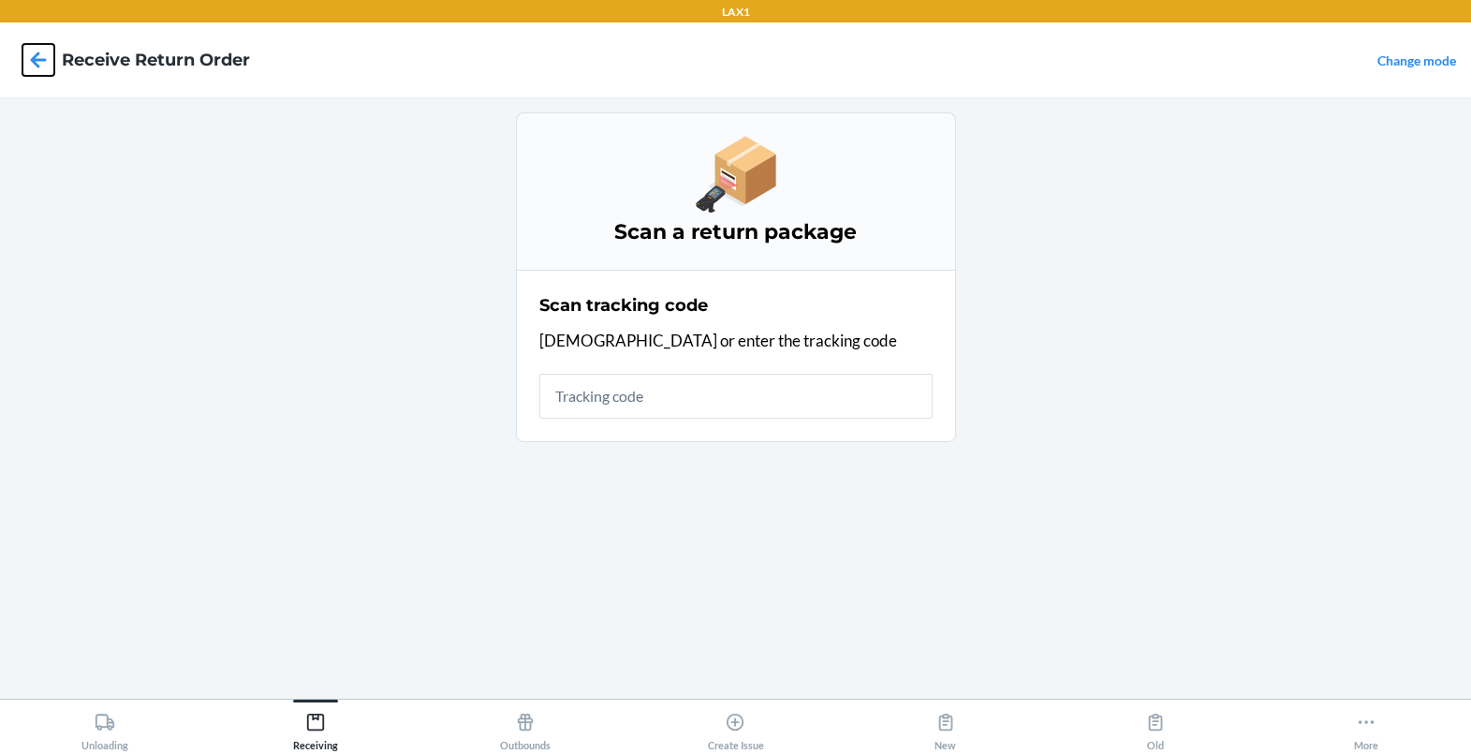
click at [47, 57] on icon at bounding box center [38, 60] width 32 height 32
